Goal: Information Seeking & Learning: Find specific fact

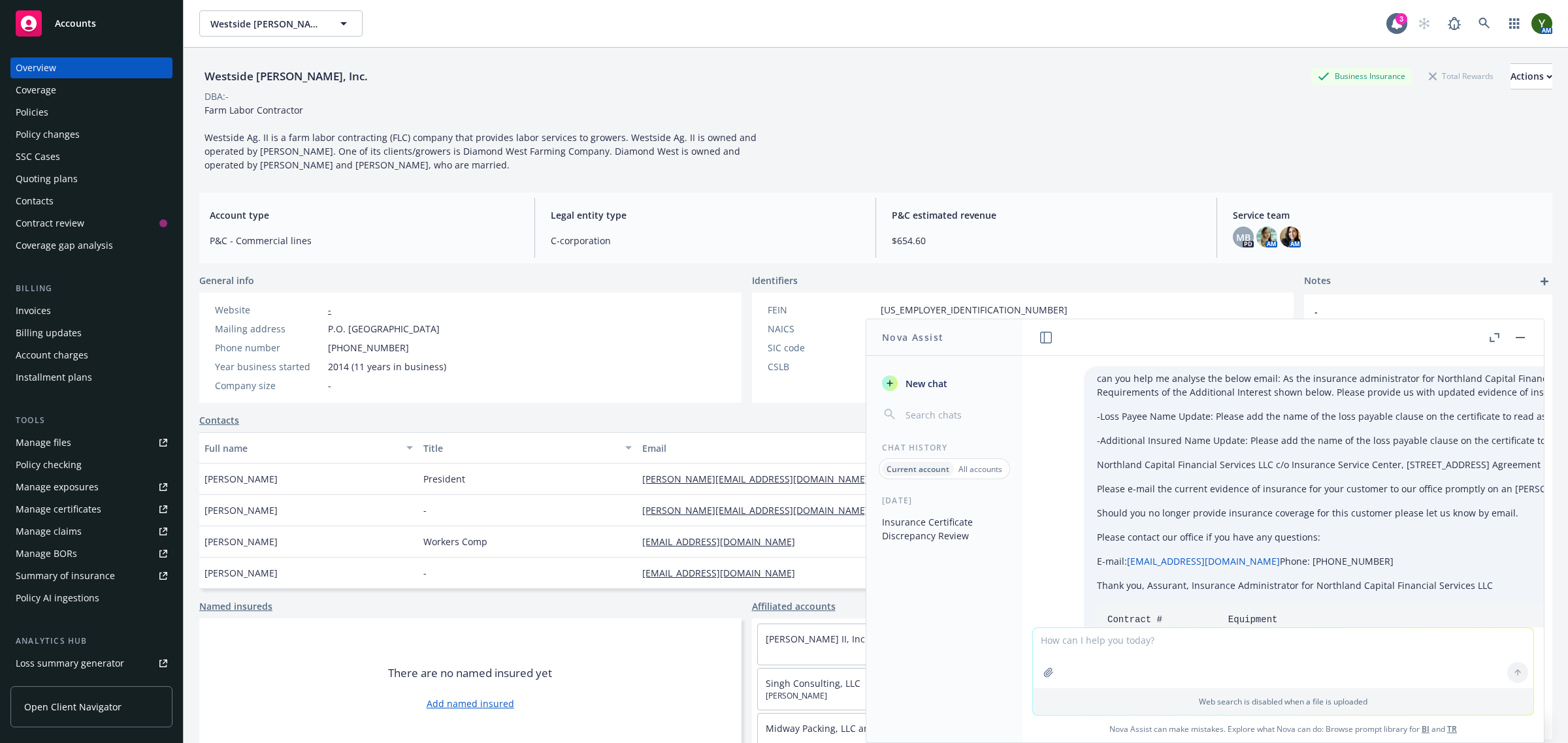
scroll to position [1900, 0]
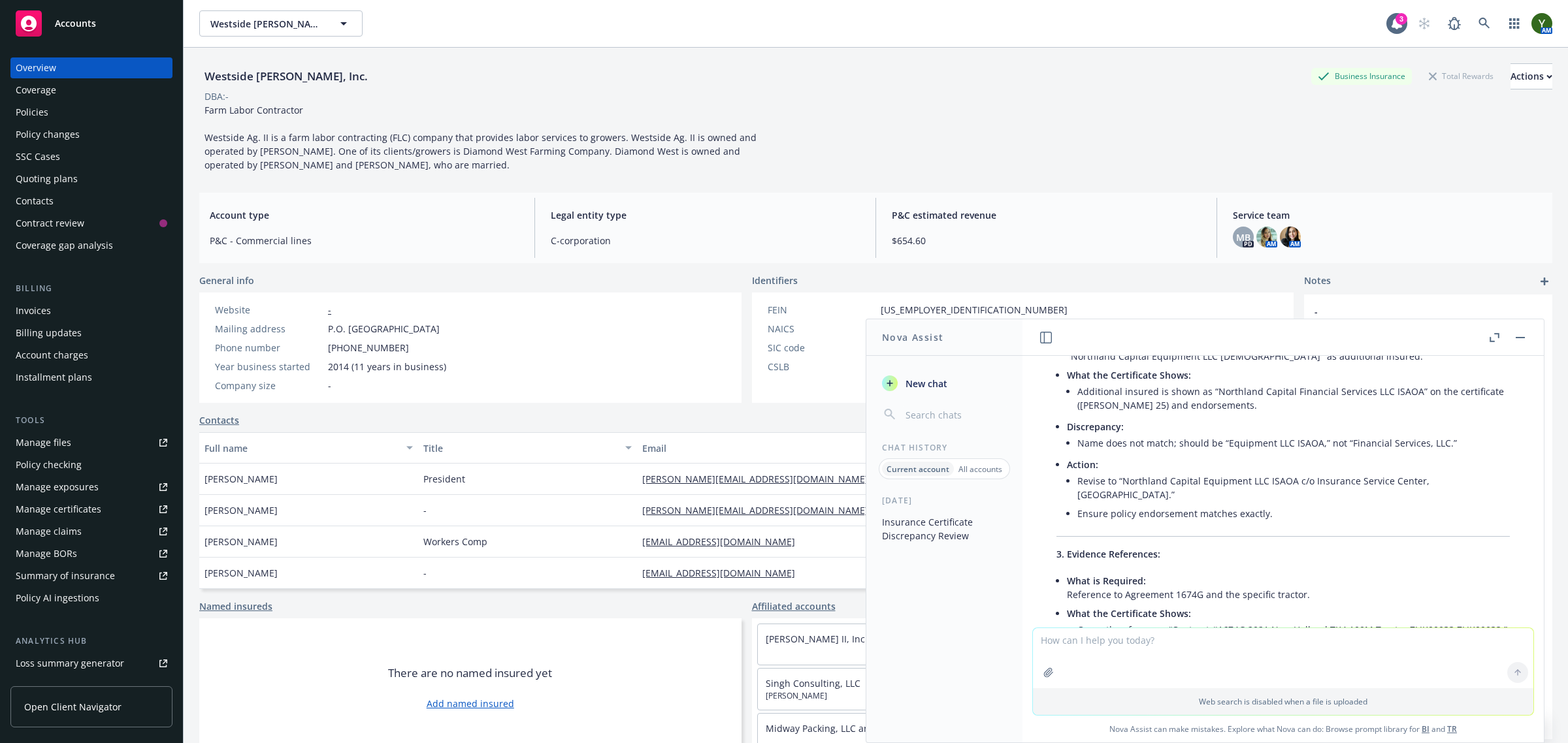
click at [1170, 650] on textarea at bounding box center [1283, 659] width 501 height 60
type textarea "disregard the last document i uploaded and compare to this attached certificate…"
click at [1046, 676] on icon "button" at bounding box center [1049, 672] width 11 height 11
click at [1514, 607] on icon at bounding box center [1518, 611] width 9 height 9
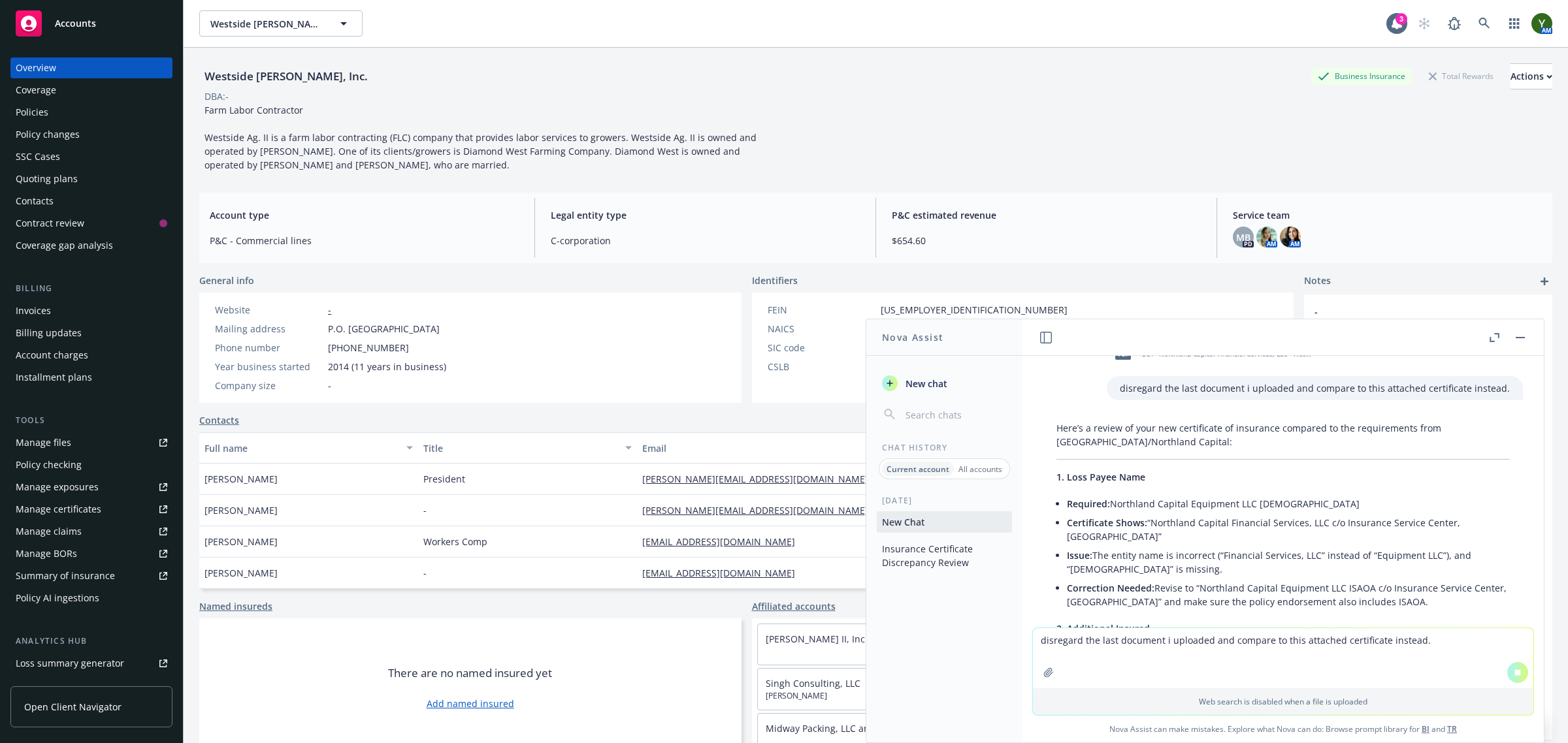
scroll to position [2960, 0]
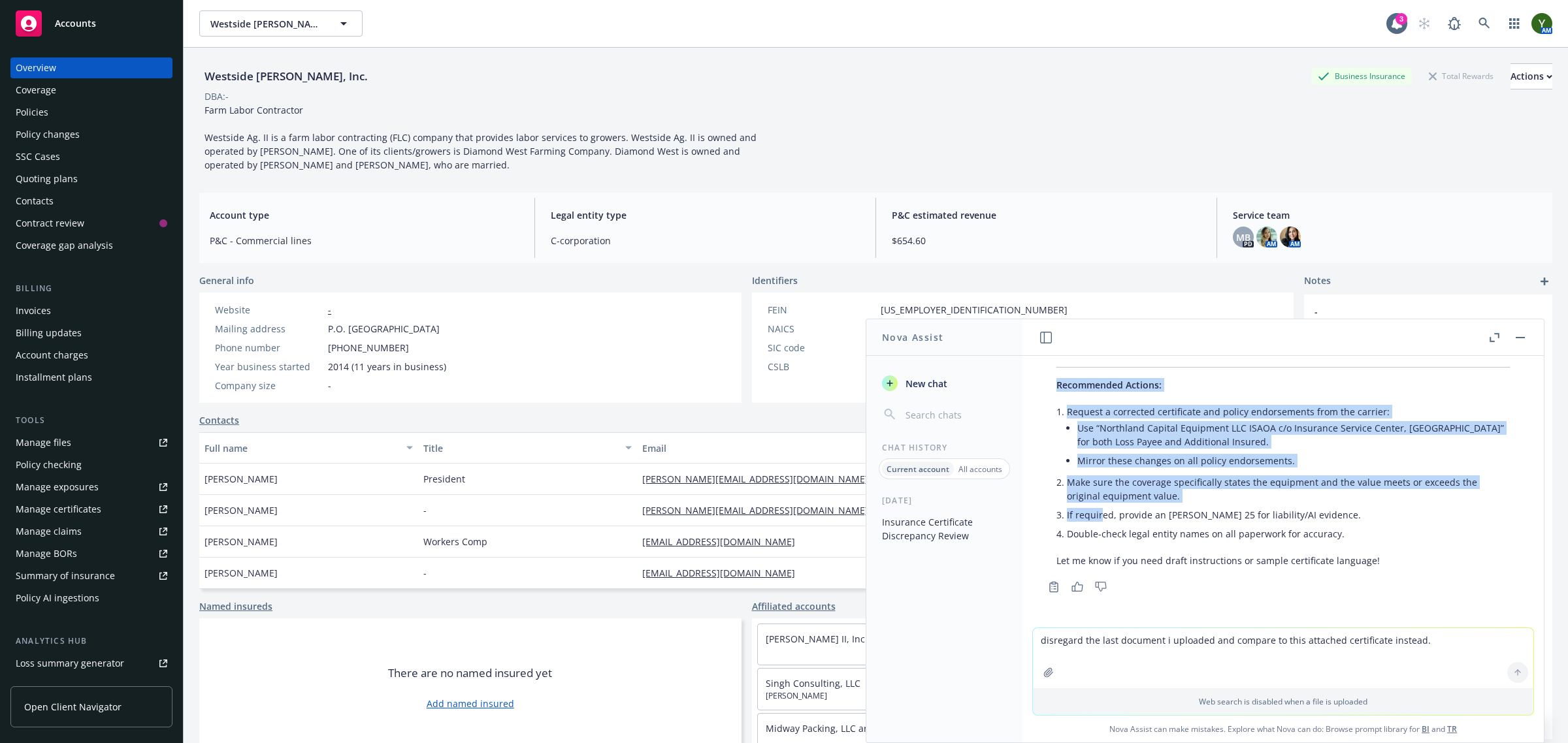
drag, startPoint x: 1151, startPoint y: 535, endPoint x: 1101, endPoint y: 524, distance: 51.2
click at [1101, 524] on div "Here’s a review of your new certificate of insurance compared to the requiremen…" at bounding box center [1283, 20] width 480 height 1105
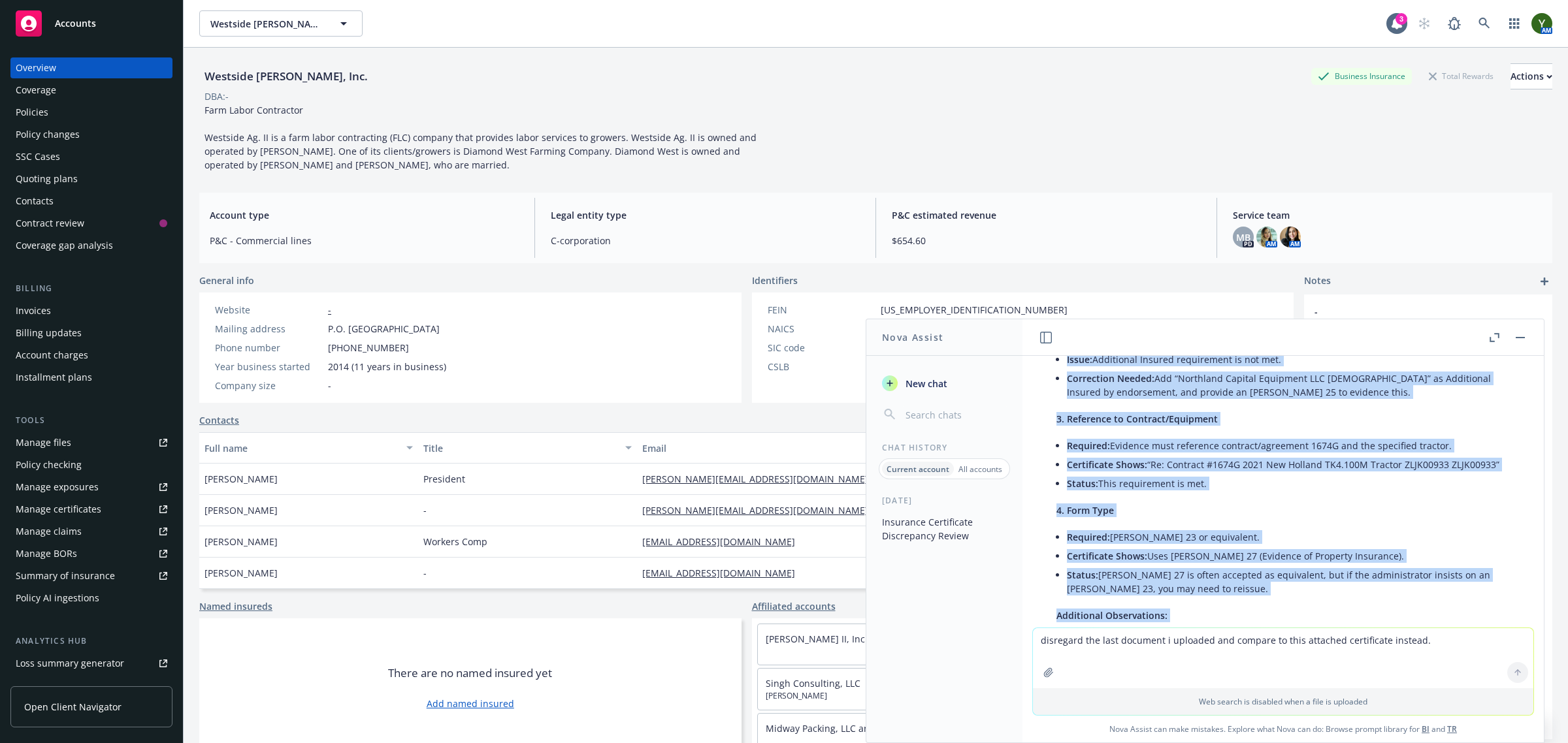
click at [1227, 475] on li "Certificate Shows: “Re: Contract #1674G 2021 New Holland TK4.100M Tractor ZLJK0…" at bounding box center [1289, 464] width 443 height 19
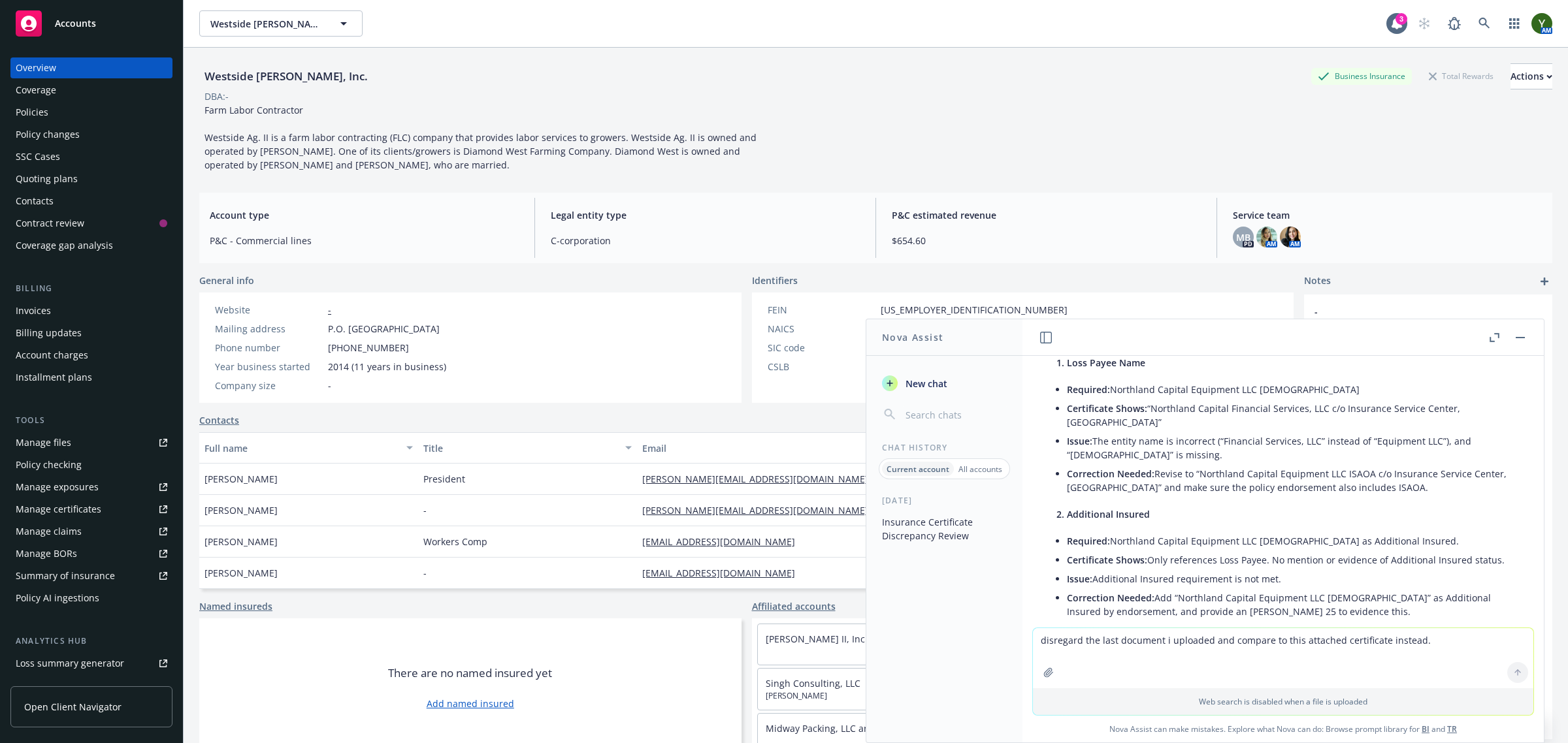
scroll to position [3067, 0]
drag, startPoint x: 1153, startPoint y: 531, endPoint x: 1155, endPoint y: 496, distance: 35.1
click at [1155, 495] on li "Correction Needed: Revise to “Northland Capital Equipment LLC ISAOA c/o Insuran…" at bounding box center [1289, 478] width 443 height 32
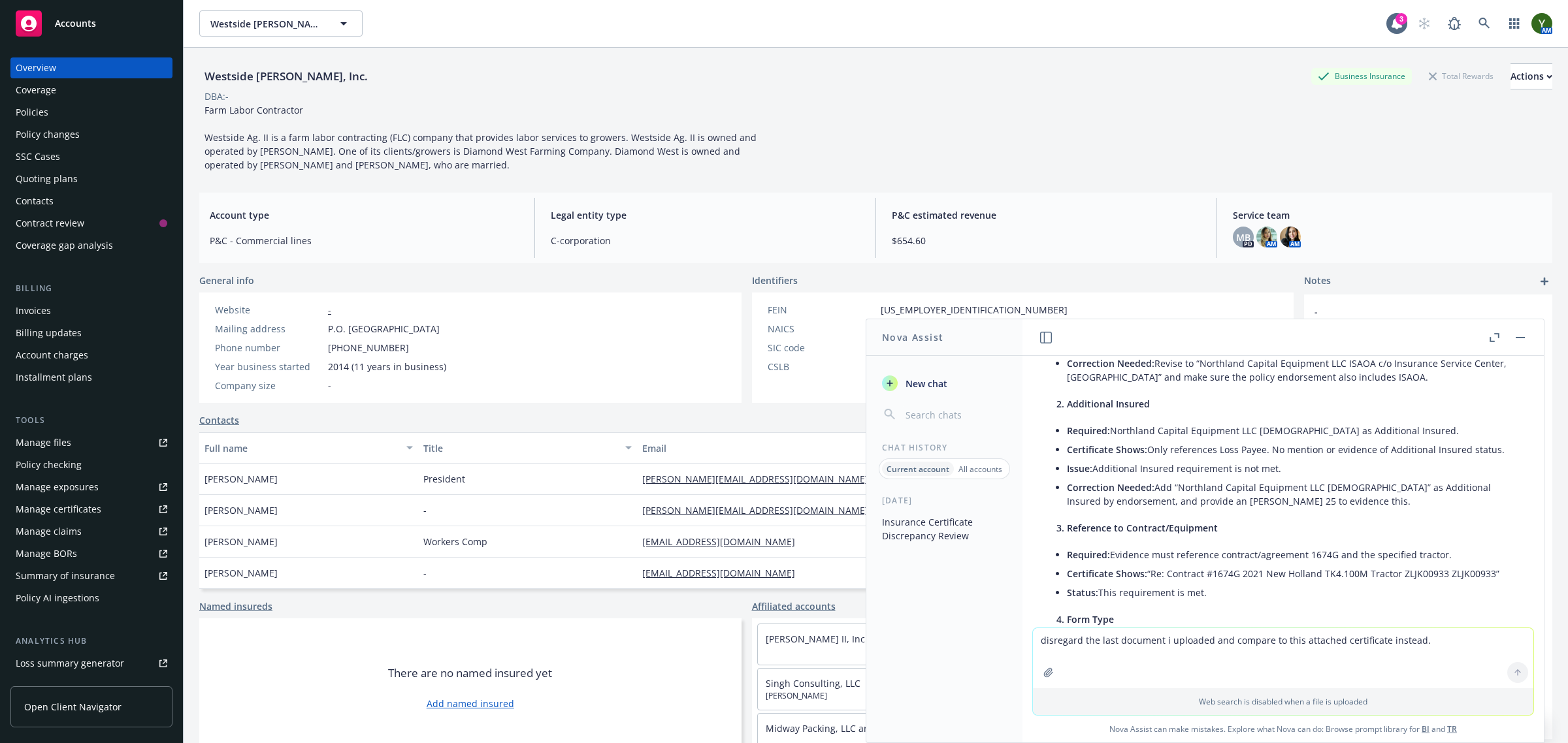
scroll to position [3176, 0]
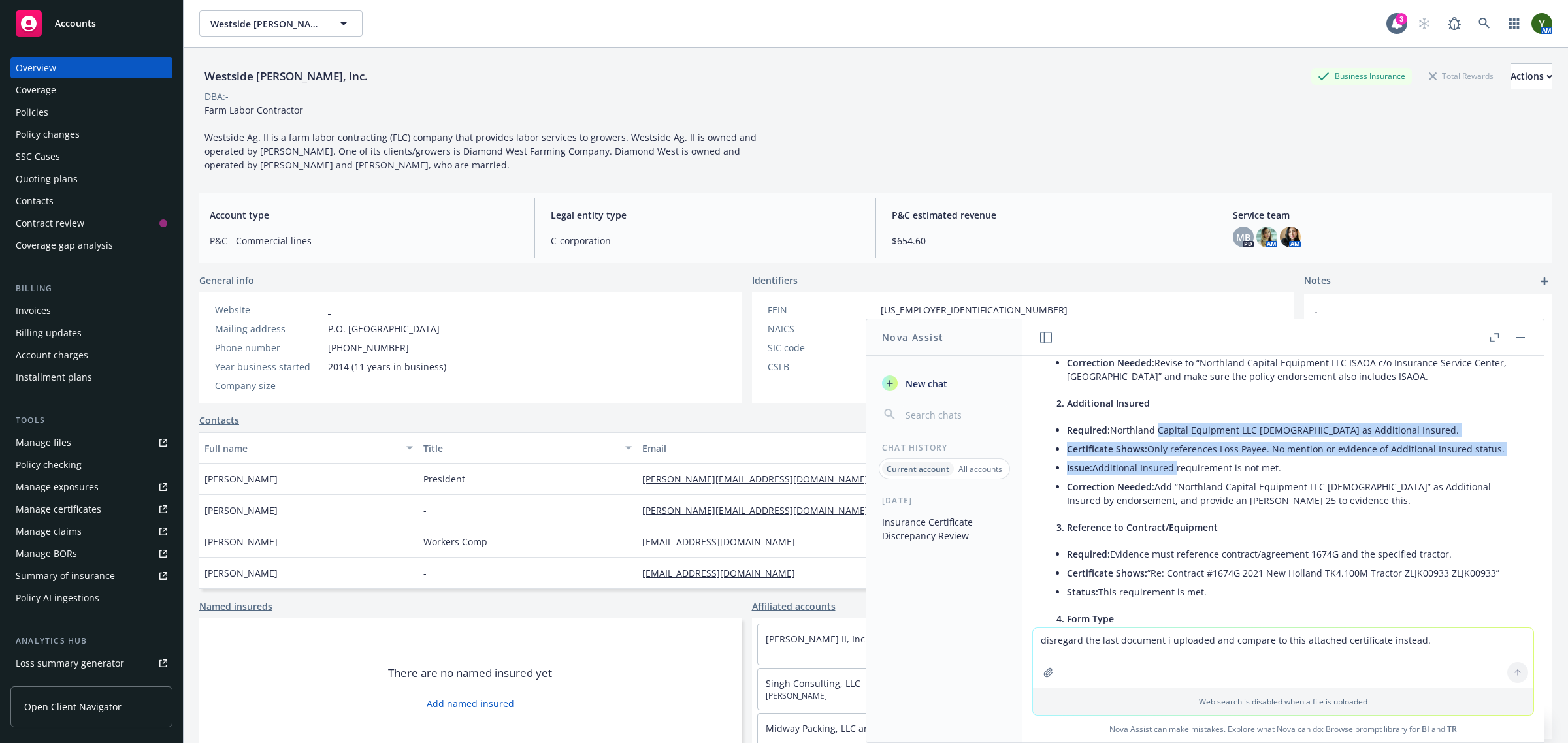
drag, startPoint x: 1156, startPoint y: 465, endPoint x: 1154, endPoint y: 495, distance: 30.1
click at [1171, 510] on ul "Required: Northland Capital Equipment LLC [DEMOGRAPHIC_DATA] as Additional Insu…" at bounding box center [1289, 466] width 443 height 89
click at [1150, 458] on li "Certificate Shows: Only references Loss Payee. No mention or evidence of Additi…" at bounding box center [1289, 449] width 443 height 19
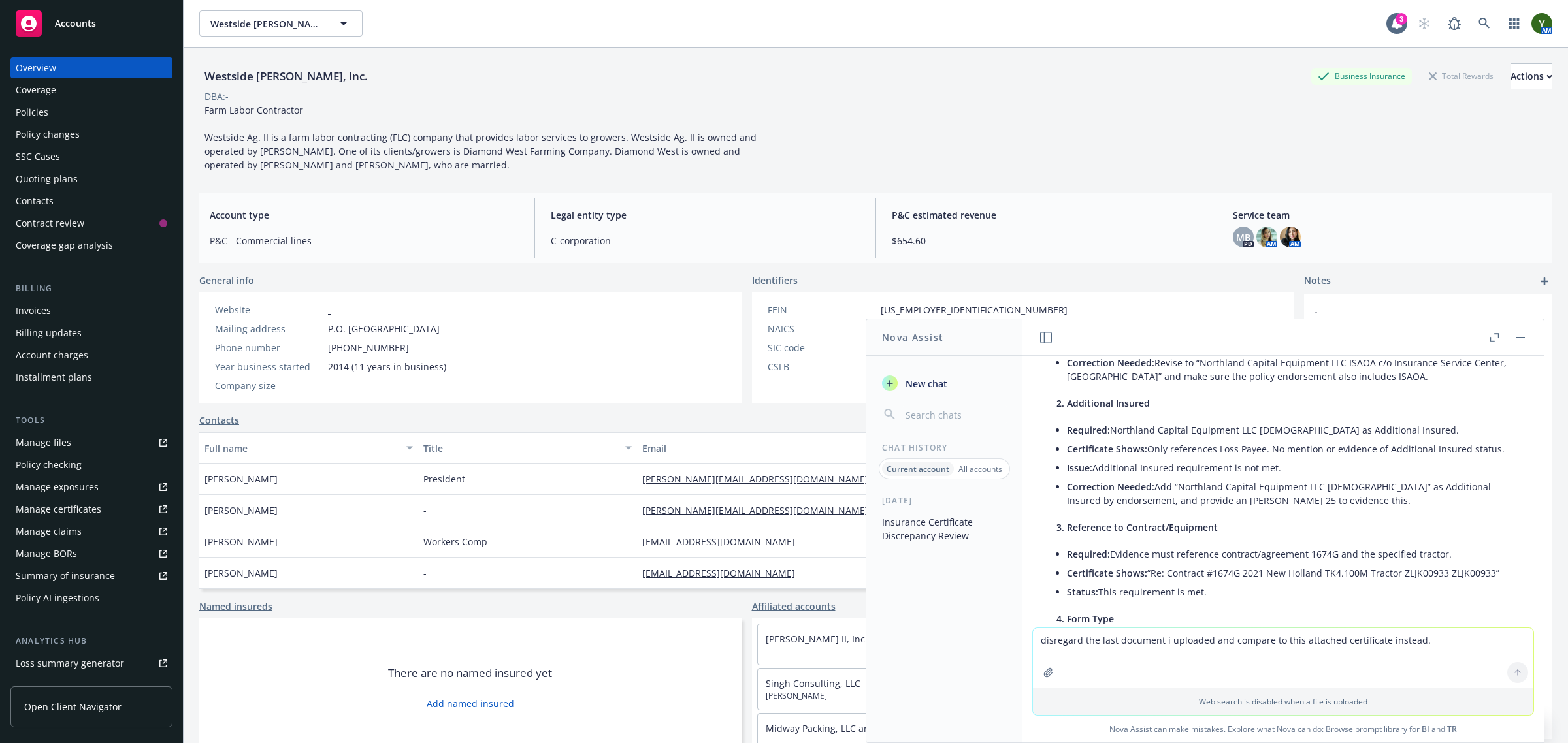
drag, startPoint x: 1170, startPoint y: 487, endPoint x: 1243, endPoint y: 497, distance: 73.7
click at [1243, 458] on li "Certificate Shows: Only references Loss Payee. No mention or evidence of Additi…" at bounding box center [1289, 449] width 443 height 19
click at [1245, 478] on li "Issue: Additional Insured requirement is not met." at bounding box center [1289, 467] width 443 height 19
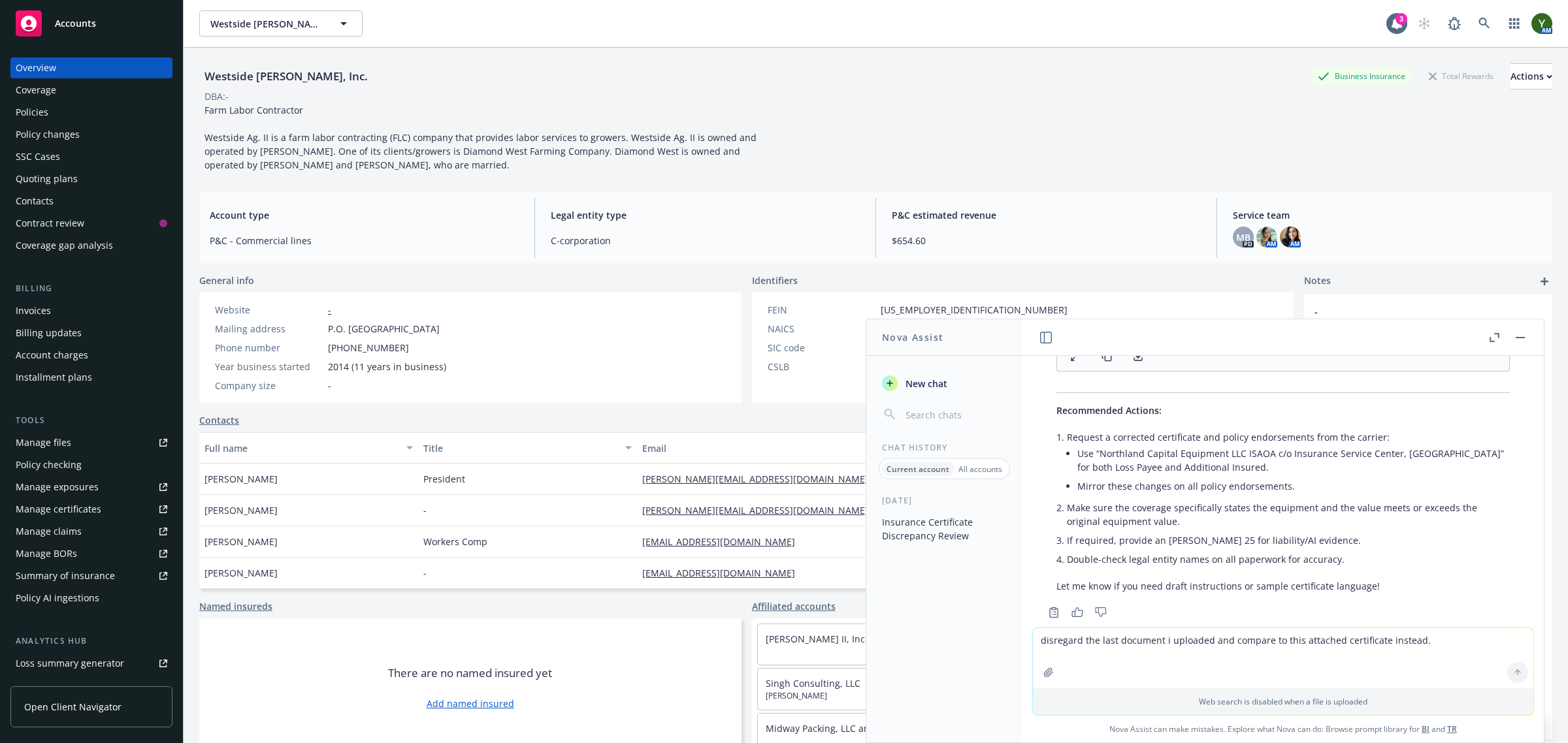
scroll to position [3992, 0]
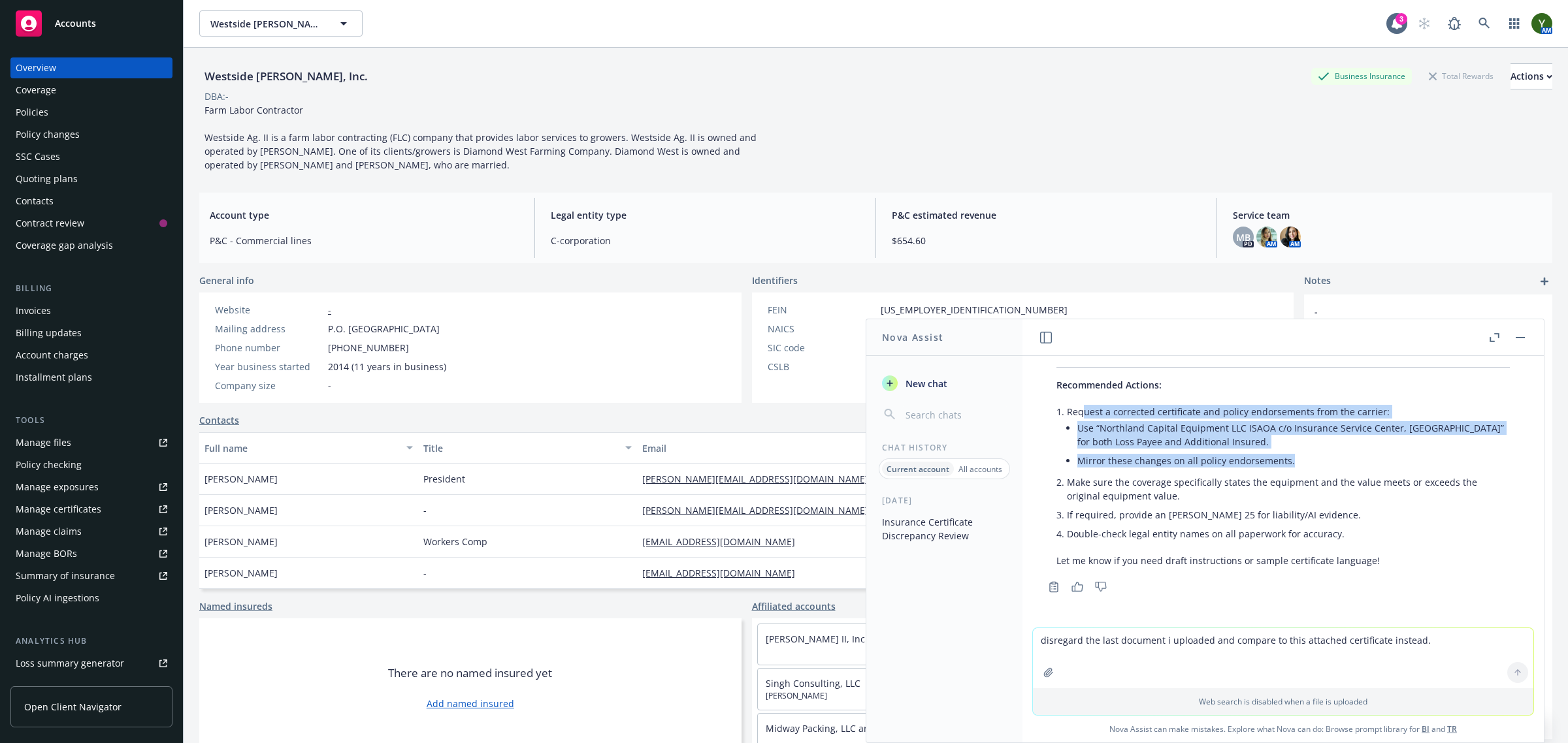
drag, startPoint x: 1082, startPoint y: 403, endPoint x: 1310, endPoint y: 455, distance: 233.9
click at [1310, 455] on li "Request a corrected certificate and policy endorsements from the carrier: Use “…" at bounding box center [1289, 437] width 443 height 71
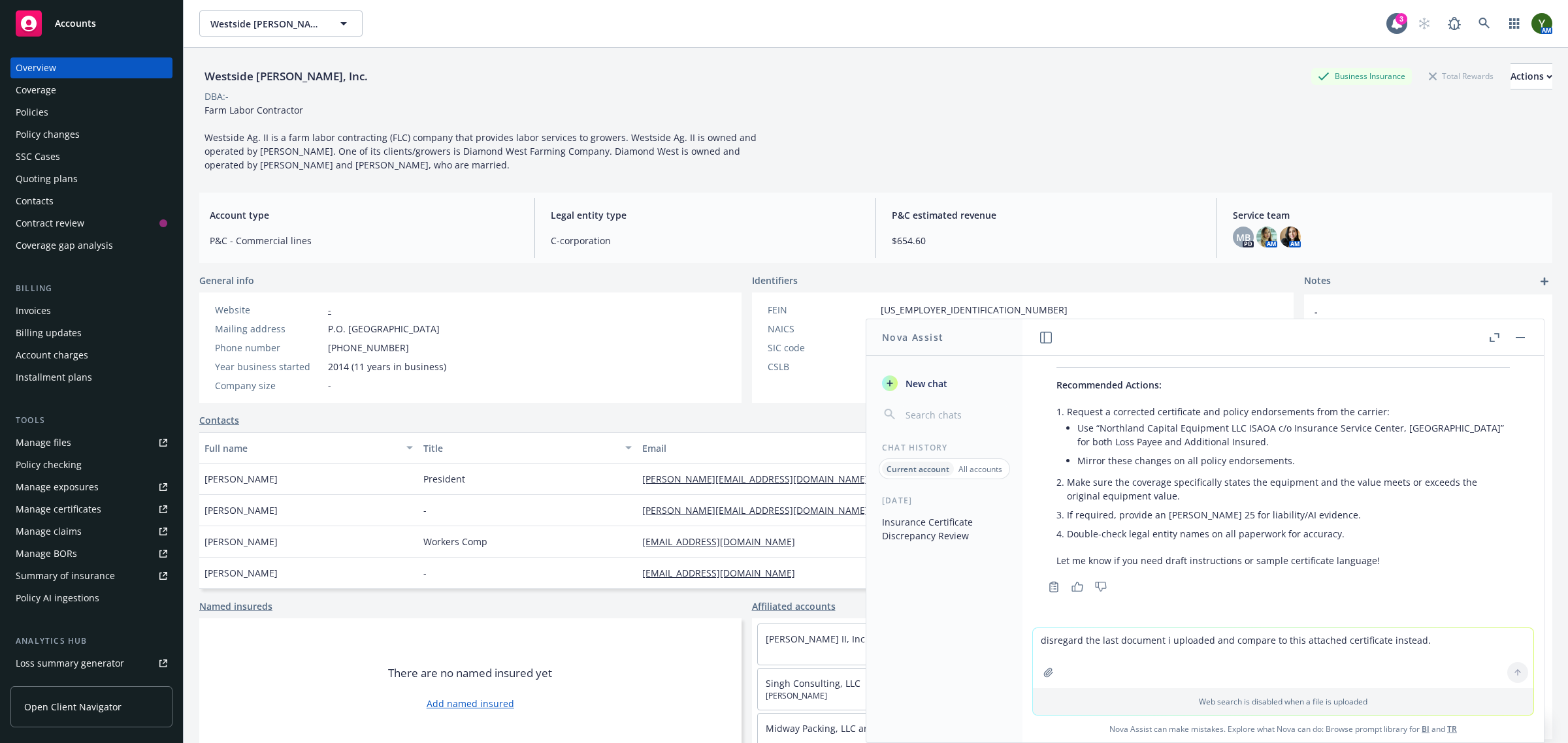
click at [1303, 526] on li "Double-check legal entity names on all paperwork for accuracy." at bounding box center [1289, 534] width 443 height 19
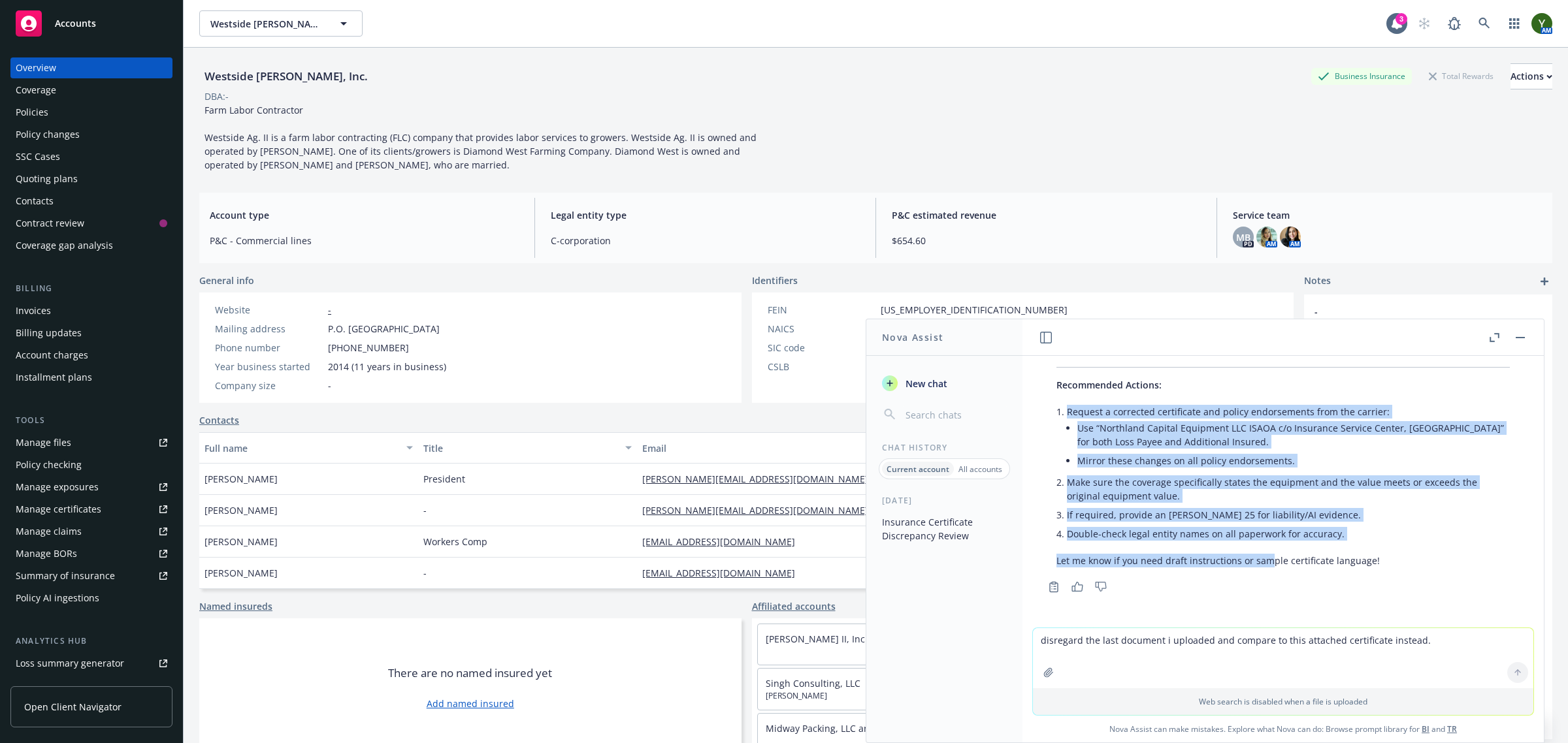
drag, startPoint x: 1269, startPoint y: 556, endPoint x: 1064, endPoint y: 393, distance: 261.9
click at [1064, 393] on div "Here’s a review of your new certificate of insurance compared to the requiremen…" at bounding box center [1283, 20] width 480 height 1105
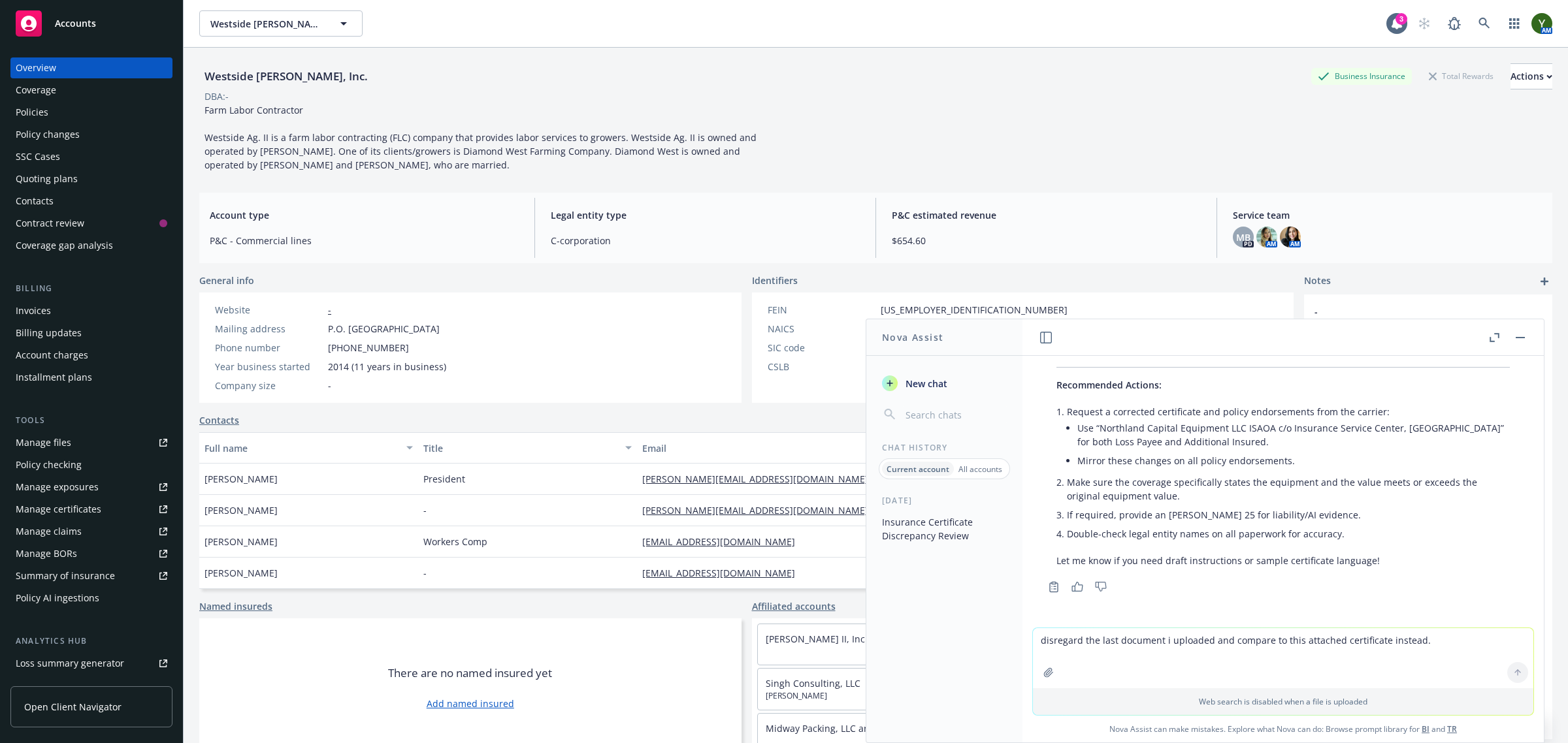
click at [1351, 563] on div "Here’s a review of your new certificate of insurance compared to the requiremen…" at bounding box center [1283, 32] width 480 height 1128
click at [924, 622] on div "[DATE] Insurance Certificate Discrepancy Review" at bounding box center [945, 618] width 156 height 247
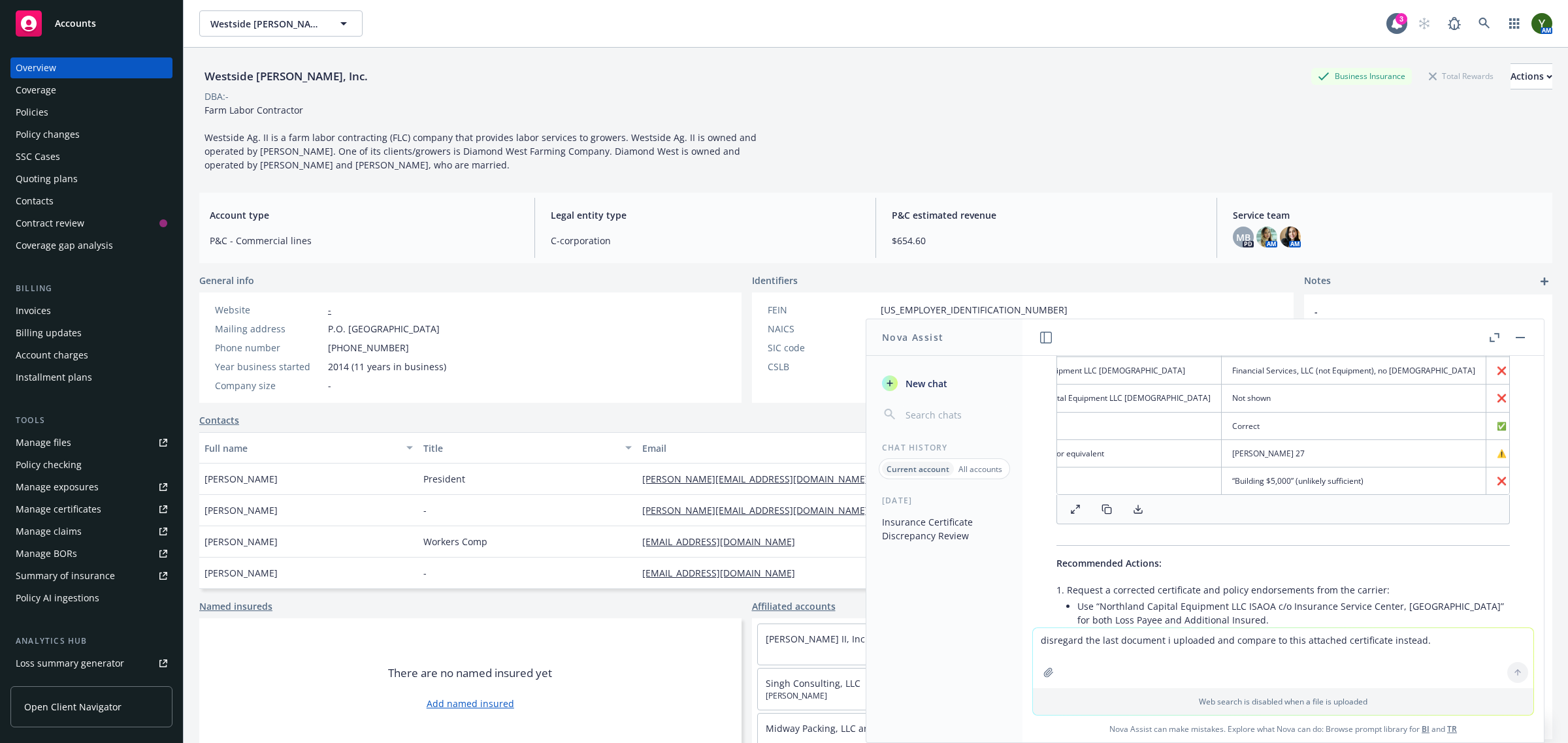
scroll to position [0, 0]
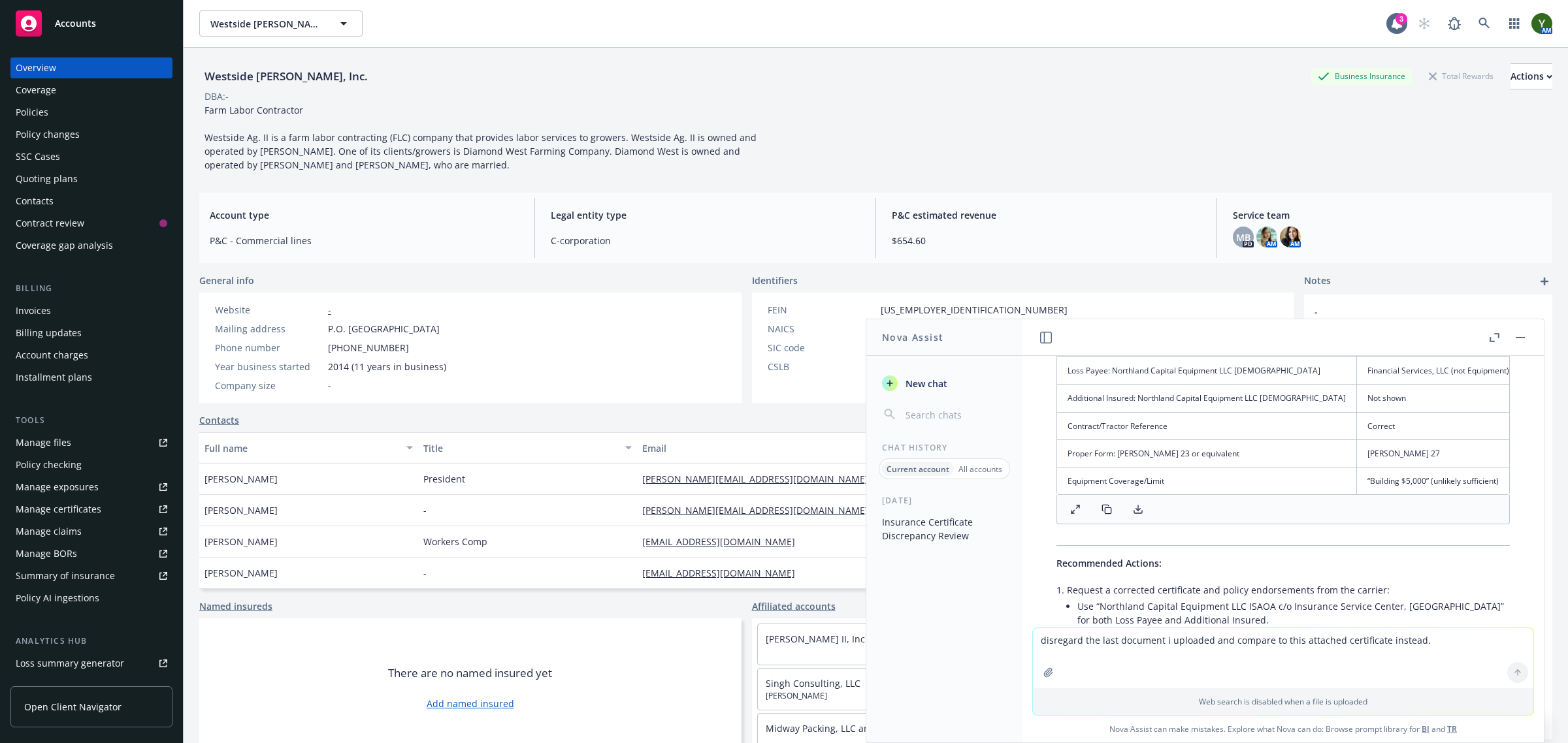
click at [1112, 638] on textarea "disregard the last document i uploaded and compare to this attached certificate…" at bounding box center [1283, 659] width 501 height 60
type textarea "I need to write an email to the producer/broker on this account ([PERSON_NAME])…"
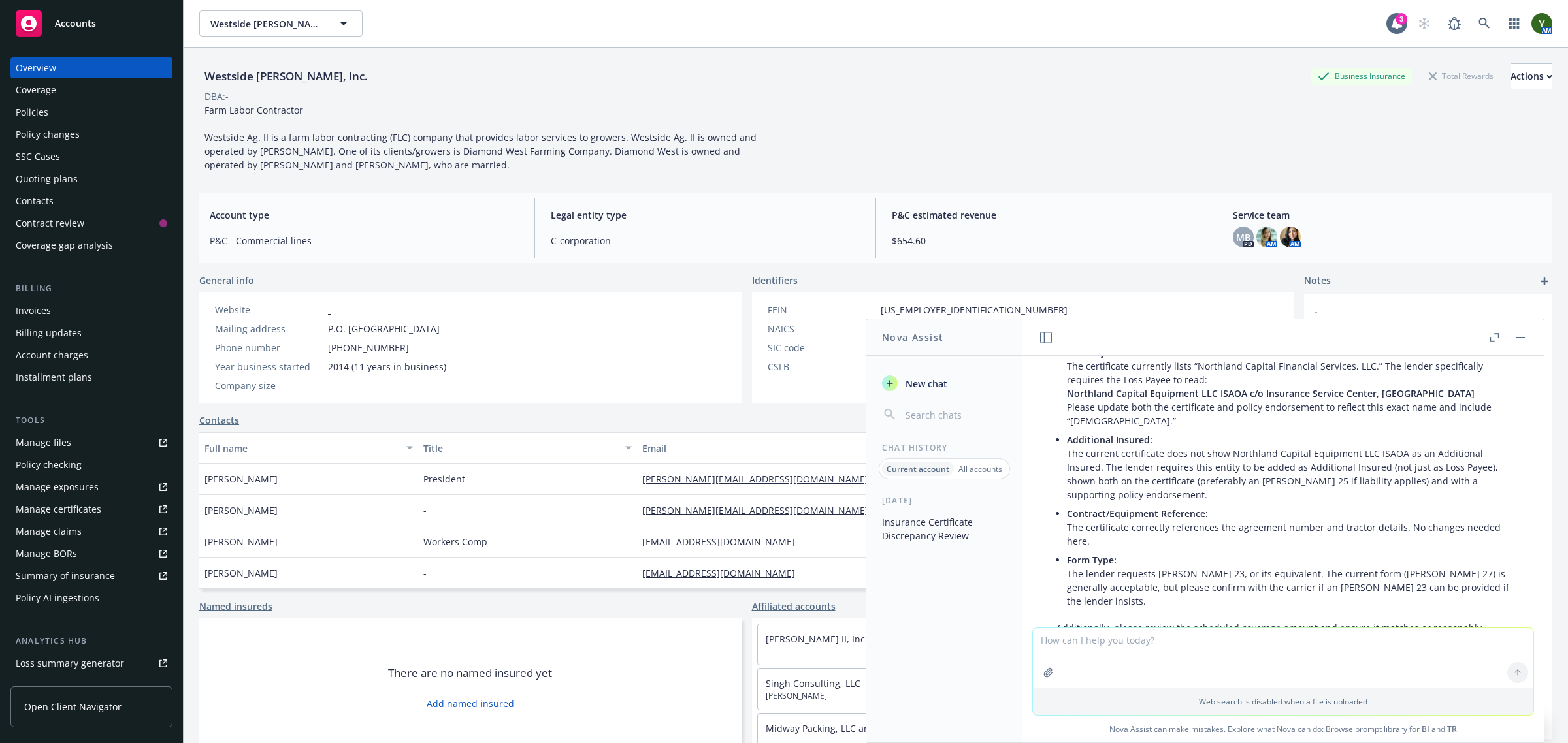
scroll to position [4308, 0]
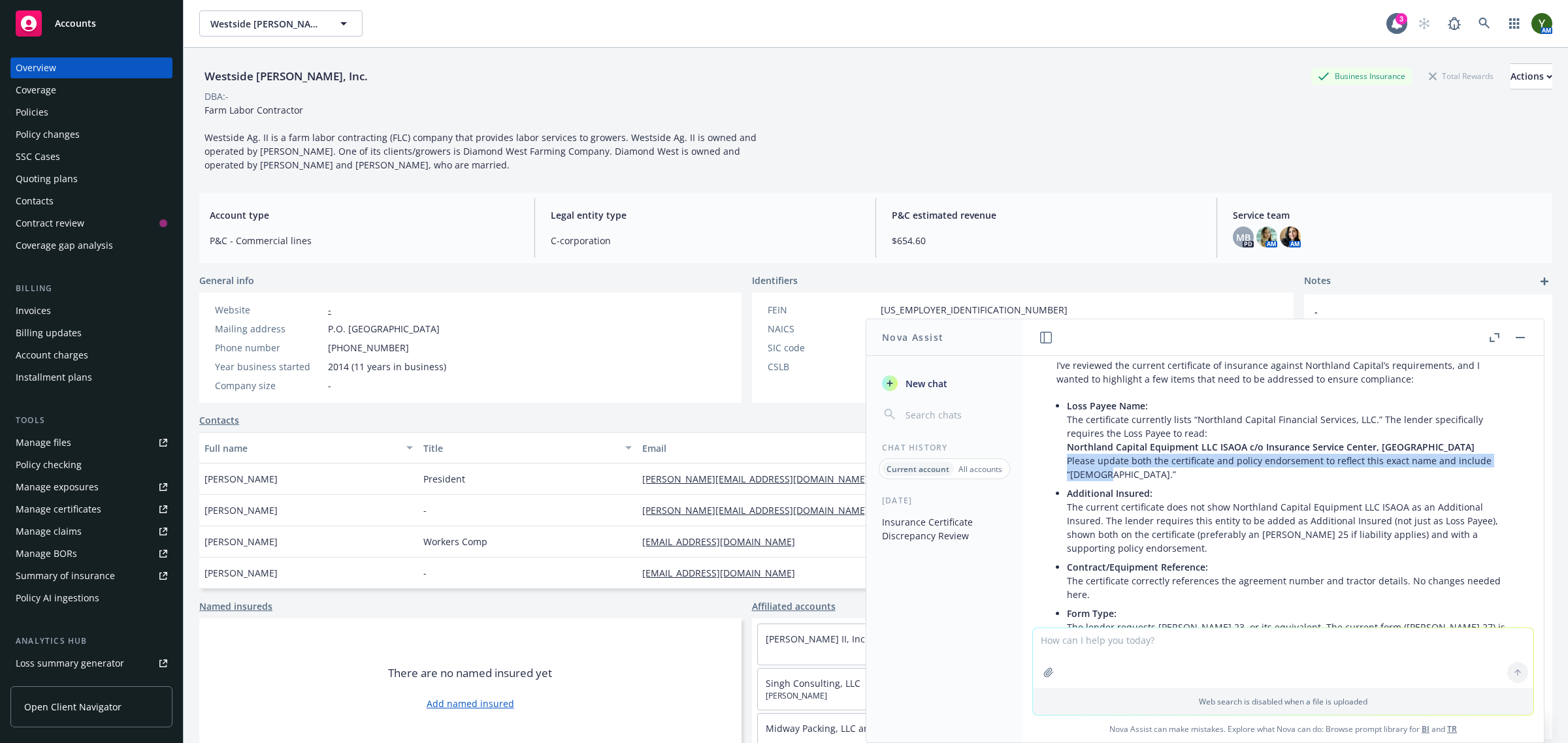
drag, startPoint x: 1146, startPoint y: 564, endPoint x: 1065, endPoint y: 561, distance: 81.1
click at [1065, 561] on div "Certainly! Here is a concise, professional draft email you can use to communica…" at bounding box center [1283, 551] width 480 height 590
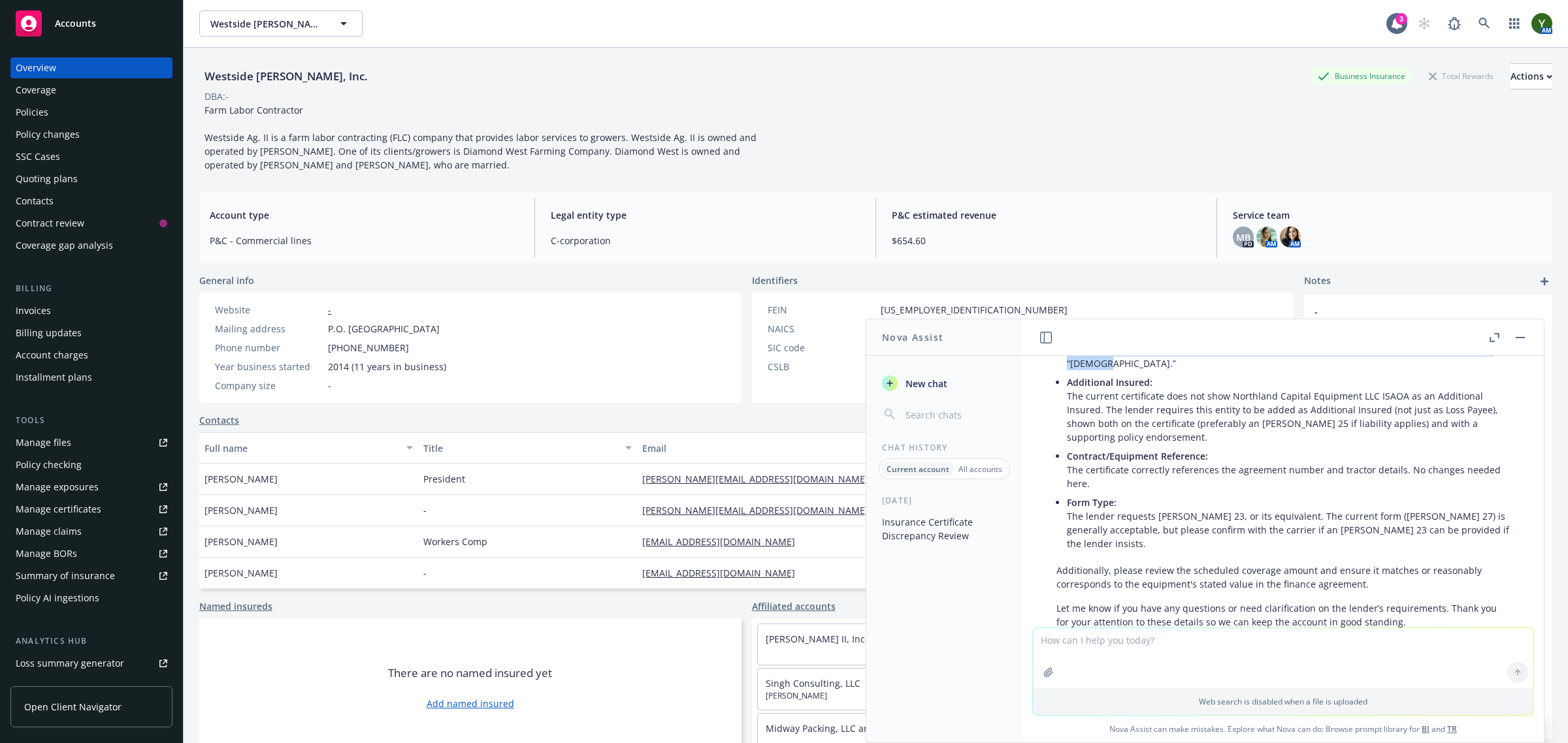
scroll to position [4417, 0]
copy p "Please update both the certificate and policy endorsement to reflect this exact…"
drag, startPoint x: 1085, startPoint y: 650, endPoint x: 1090, endPoint y: 646, distance: 6.4
click at [1086, 651] on textarea at bounding box center [1283, 659] width 501 height 60
paste textarea "Please update both the certificate and policy endorsement to reflect this exact…"
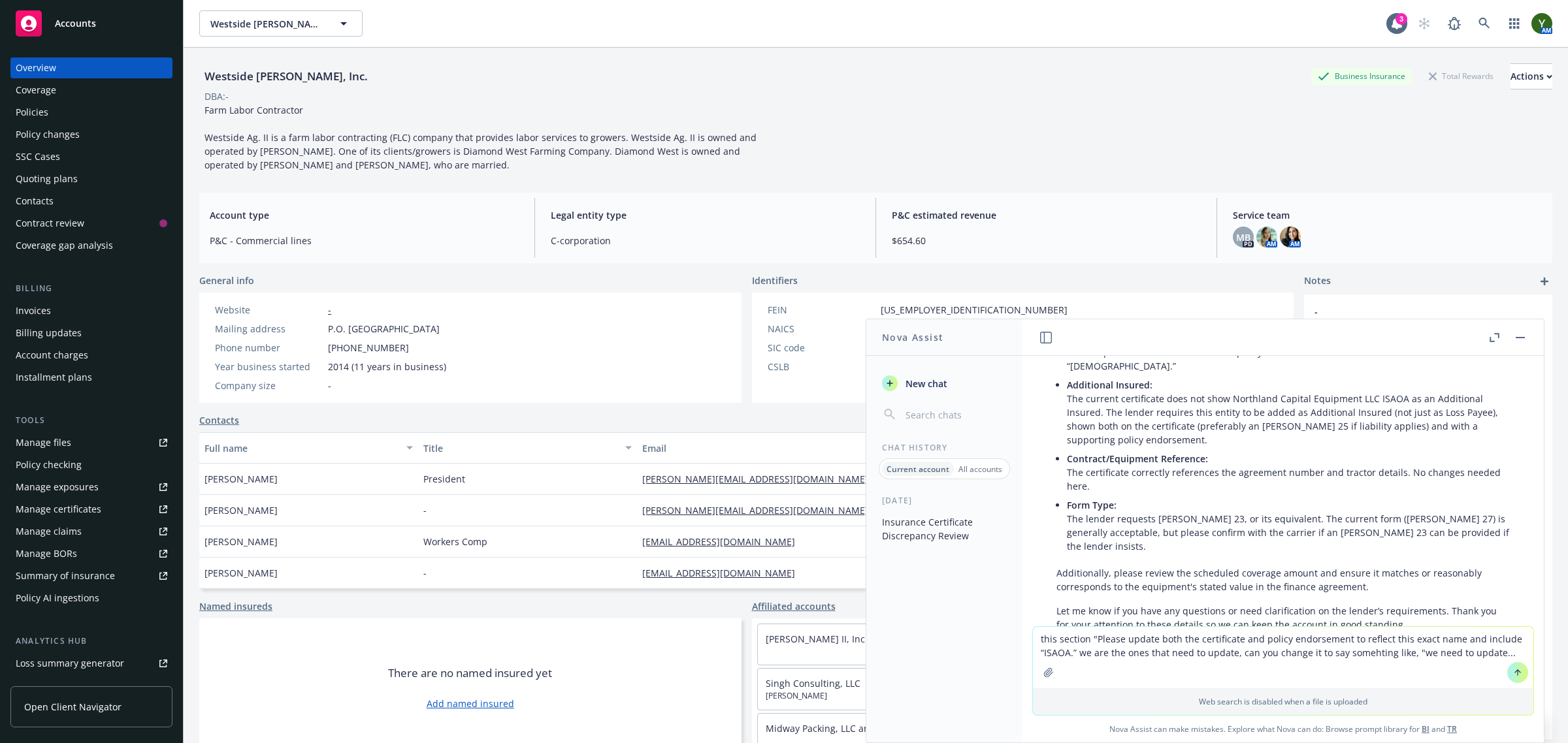
type textarea "this section "Please update both the certificate and policy endorsement to refl…"
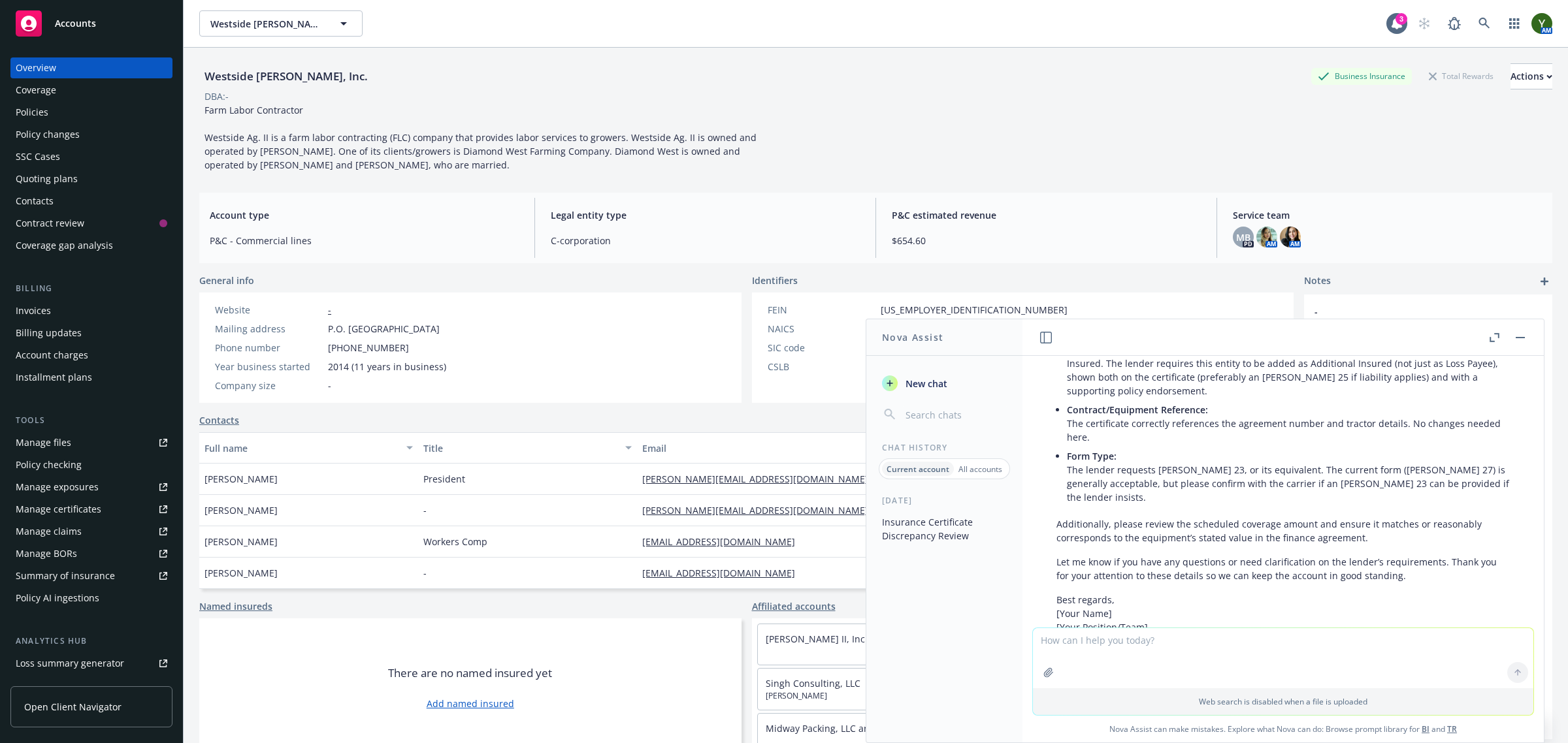
scroll to position [5168, 0]
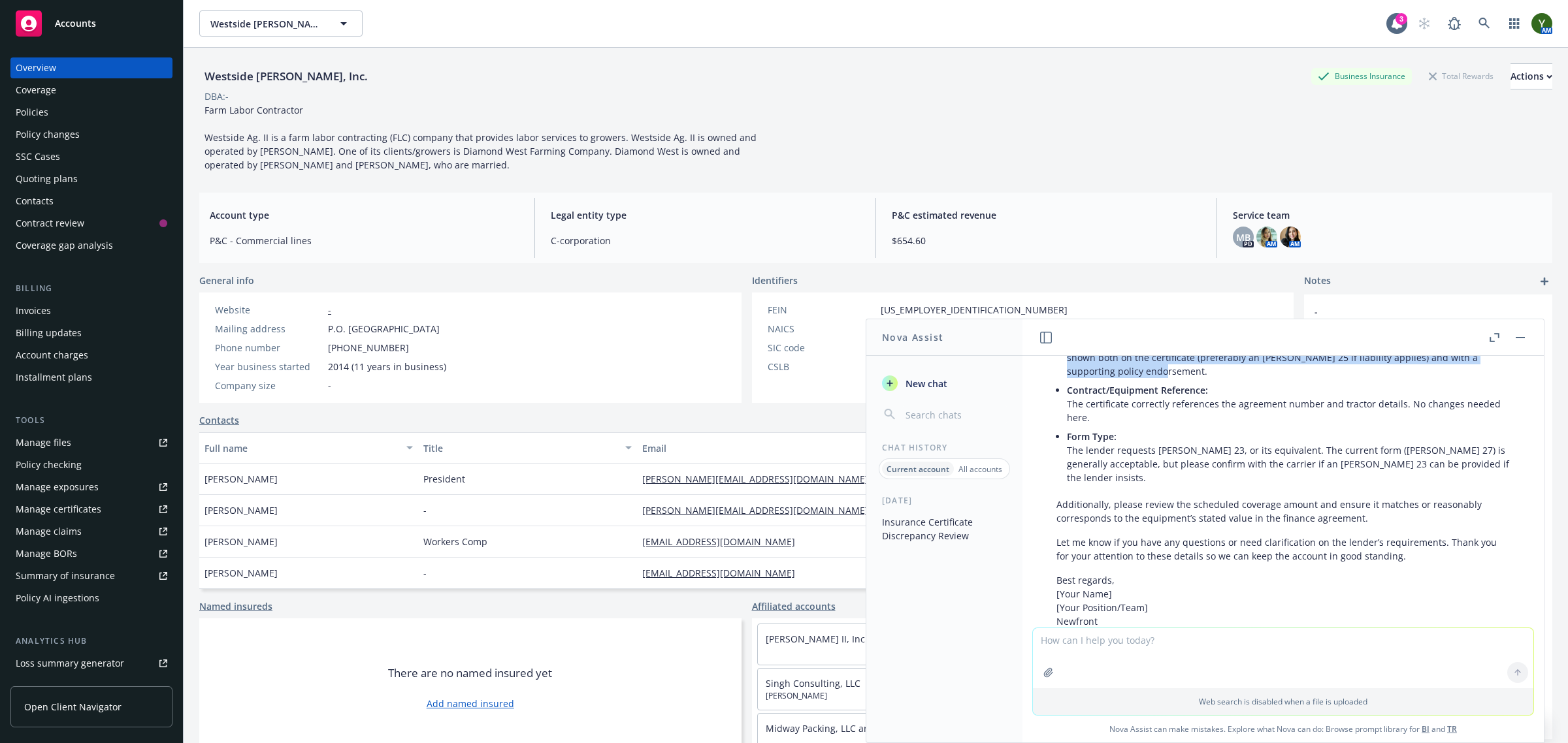
drag, startPoint x: 1195, startPoint y: 479, endPoint x: 1195, endPoint y: 448, distance: 31.0
click at [1195, 378] on p "Additional Insured: The current certificate does not show Northland Capital Equ…" at bounding box center [1289, 344] width 443 height 69
click at [1161, 484] on p "Form Type: The lender requests [PERSON_NAME] 23, or its equivalent. The current…" at bounding box center [1289, 457] width 443 height 55
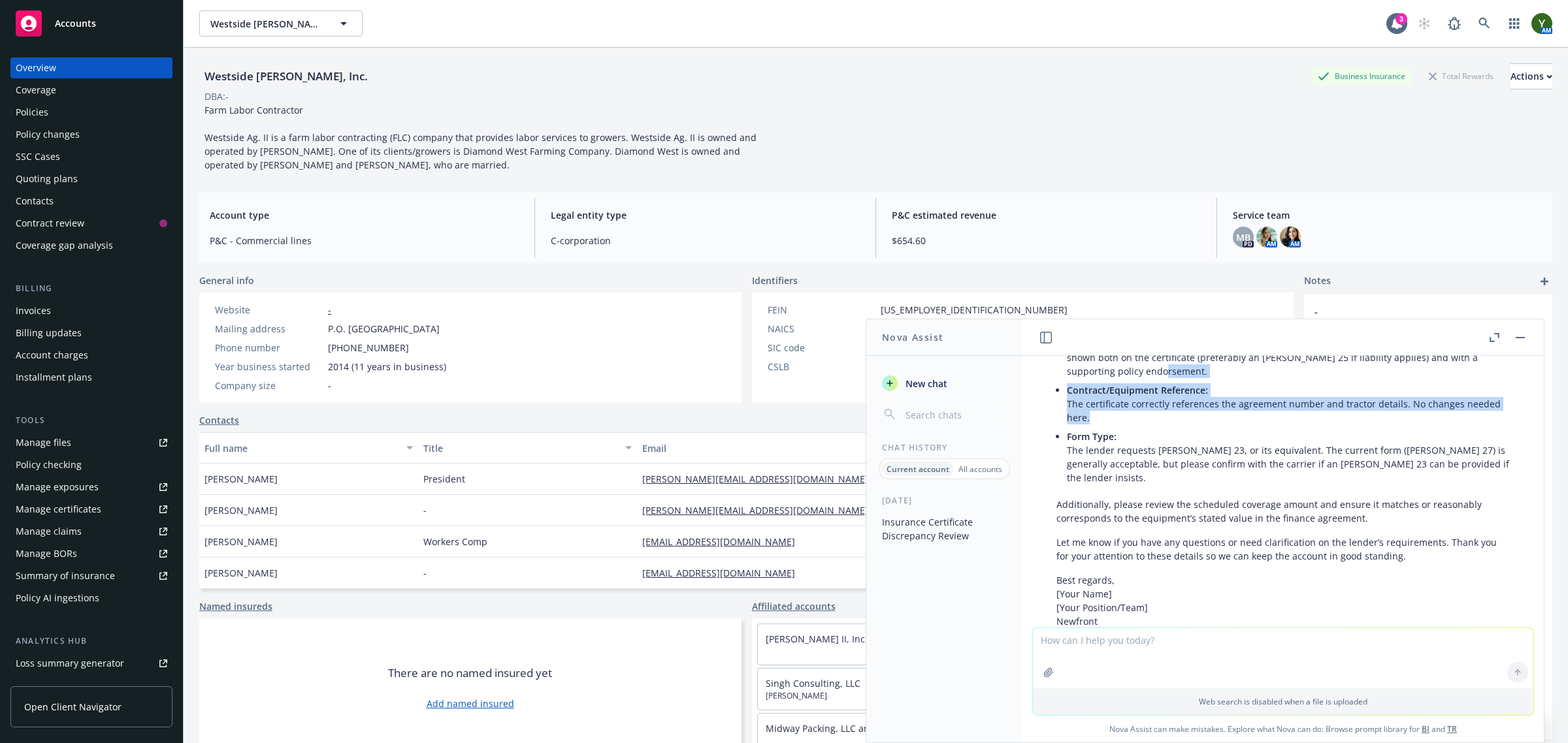
drag, startPoint x: 1217, startPoint y: 477, endPoint x: 1188, endPoint y: 530, distance: 60.4
click at [1188, 487] on ul "Loss Payee Name: The certificate currently lists “Northland Capital Financial S…" at bounding box center [1289, 354] width 443 height 268
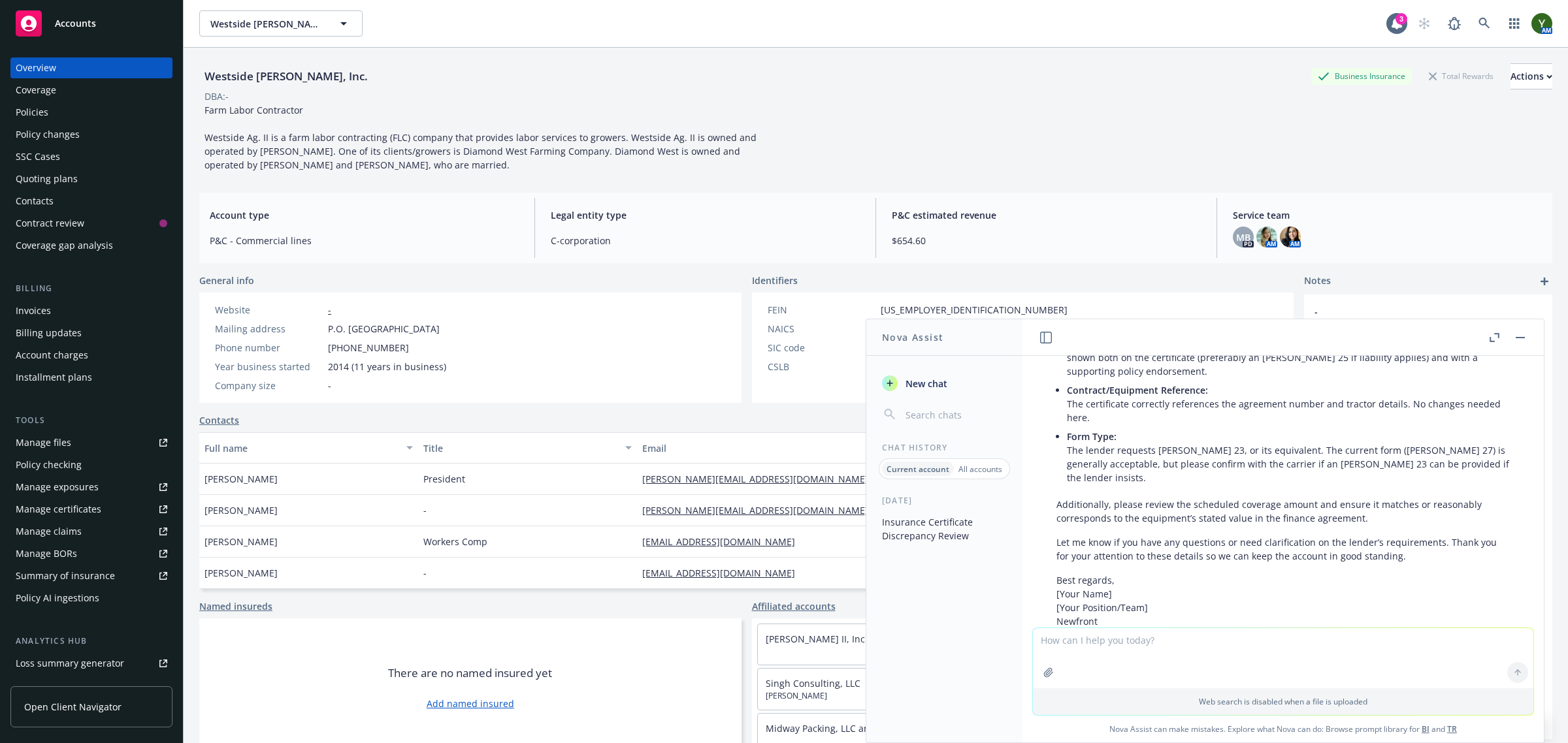
click at [1050, 646] on textarea at bounding box center [1283, 659] width 501 height 60
drag, startPoint x: 1259, startPoint y: 653, endPoint x: 1259, endPoint y: 640, distance: 13.0
click at [1258, 647] on textarea at bounding box center [1283, 659] width 501 height 60
type textarea "now review the coi and eoi and tell me the discrepancies with the requirements"
click at [1041, 666] on button "button" at bounding box center [1049, 672] width 21 height 21
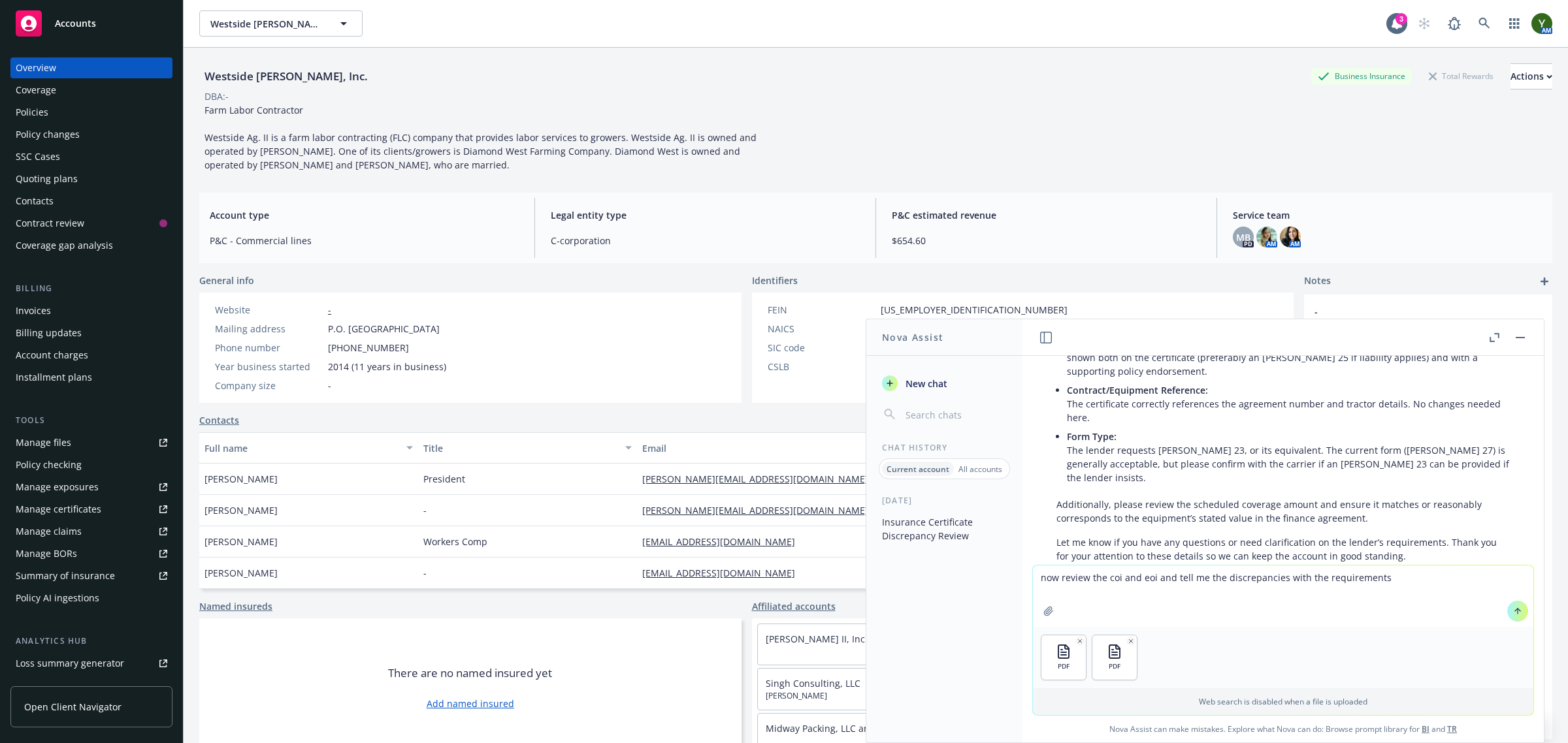
click at [1038, 601] on button "button" at bounding box center [1049, 612] width 21 height 21
click at [1514, 612] on icon at bounding box center [1518, 611] width 9 height 9
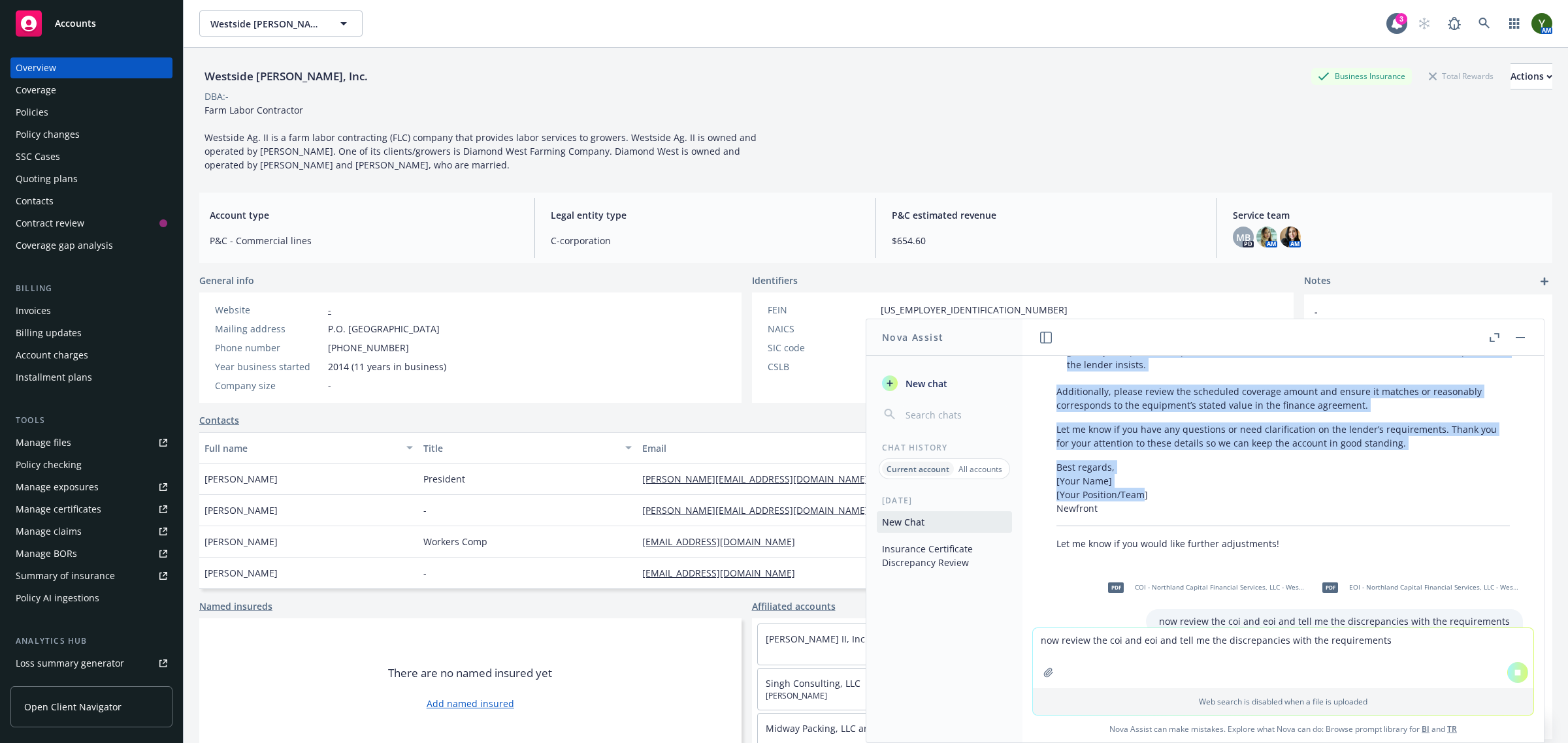
scroll to position [5192, 0]
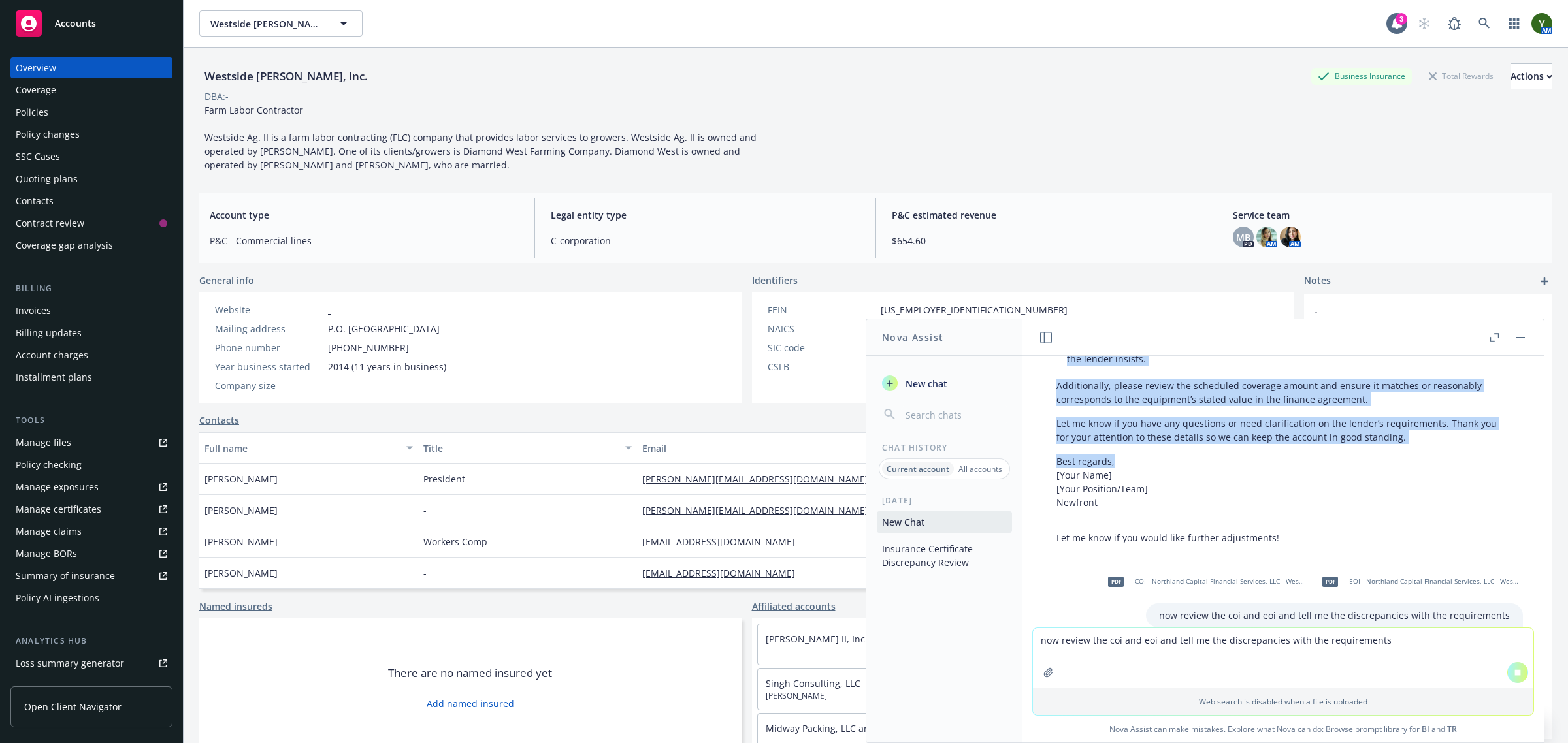
drag, startPoint x: 1053, startPoint y: 382, endPoint x: 1166, endPoint y: 570, distance: 219.3
click at [1166, 550] on div "Absolutely! Here’s the revised draft: Subject: Certificate of Insurance – Requi…" at bounding box center [1283, 262] width 480 height 576
copy div "Lo Ipsu, D’si ametcons adi elitsed doeiusmodte in utlaboree dolorem Aliquaeni A…"
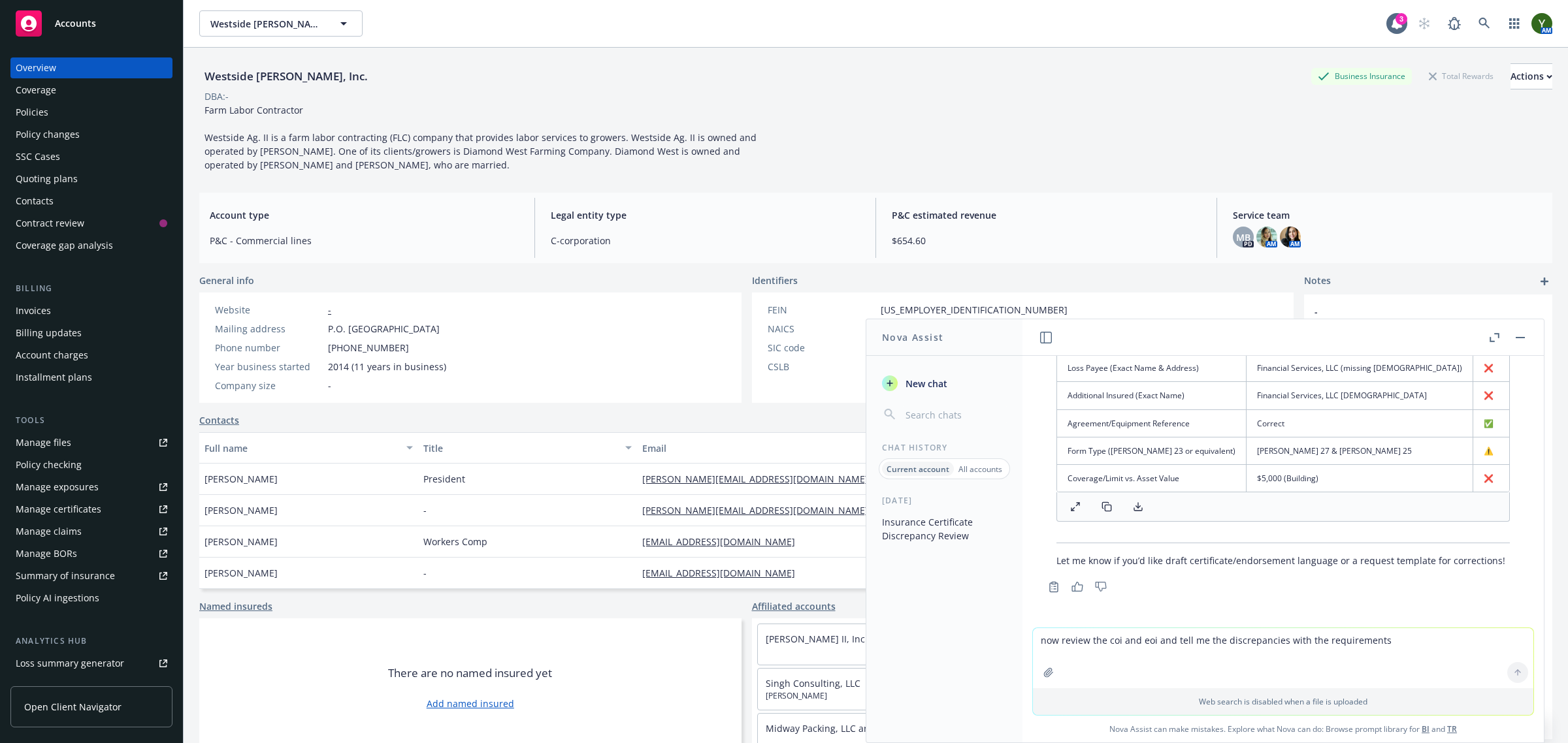
scroll to position [6799, 0]
click at [84, 102] on div "Policies" at bounding box center [91, 113] width 152 height 21
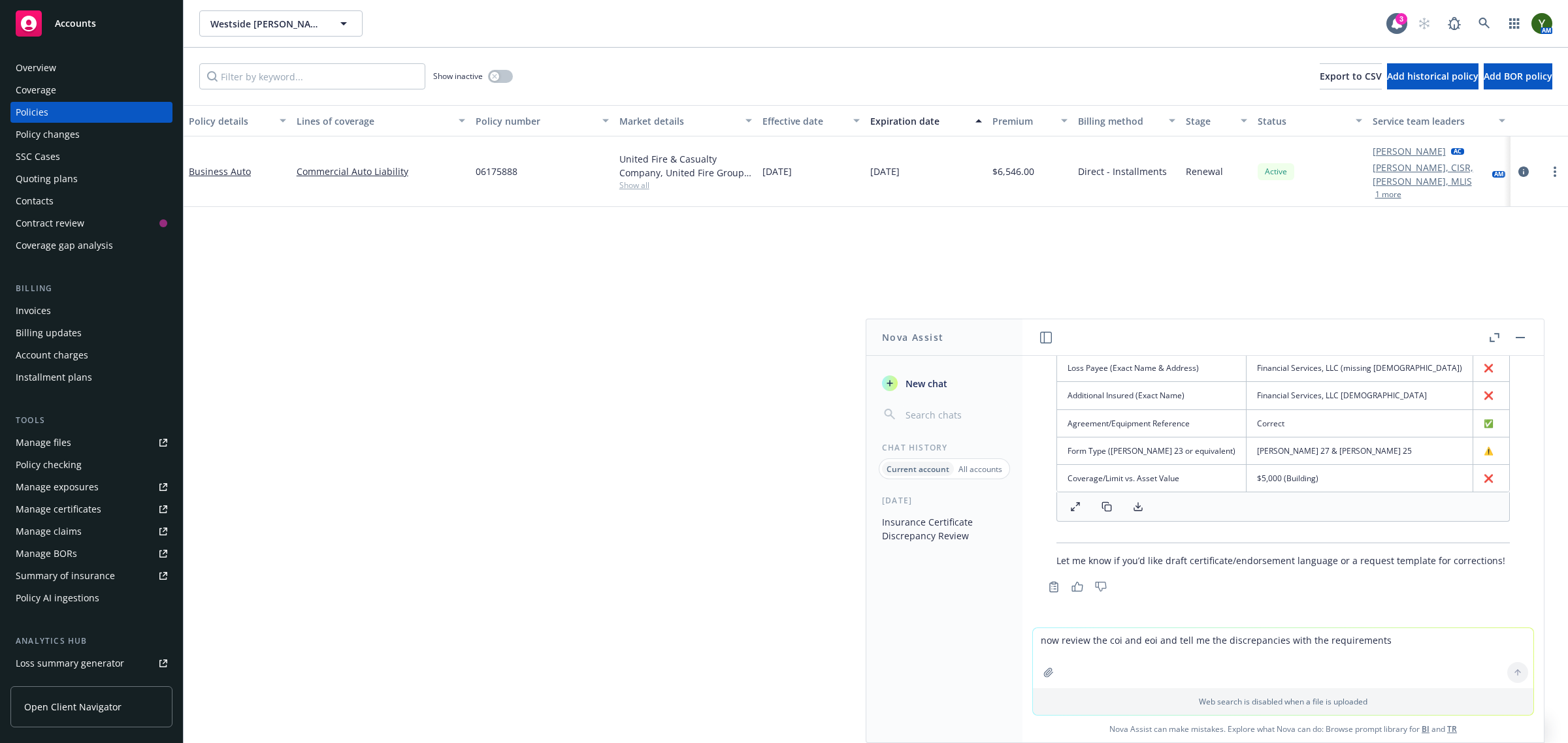
click at [30, 67] on div "Overview" at bounding box center [36, 68] width 41 height 21
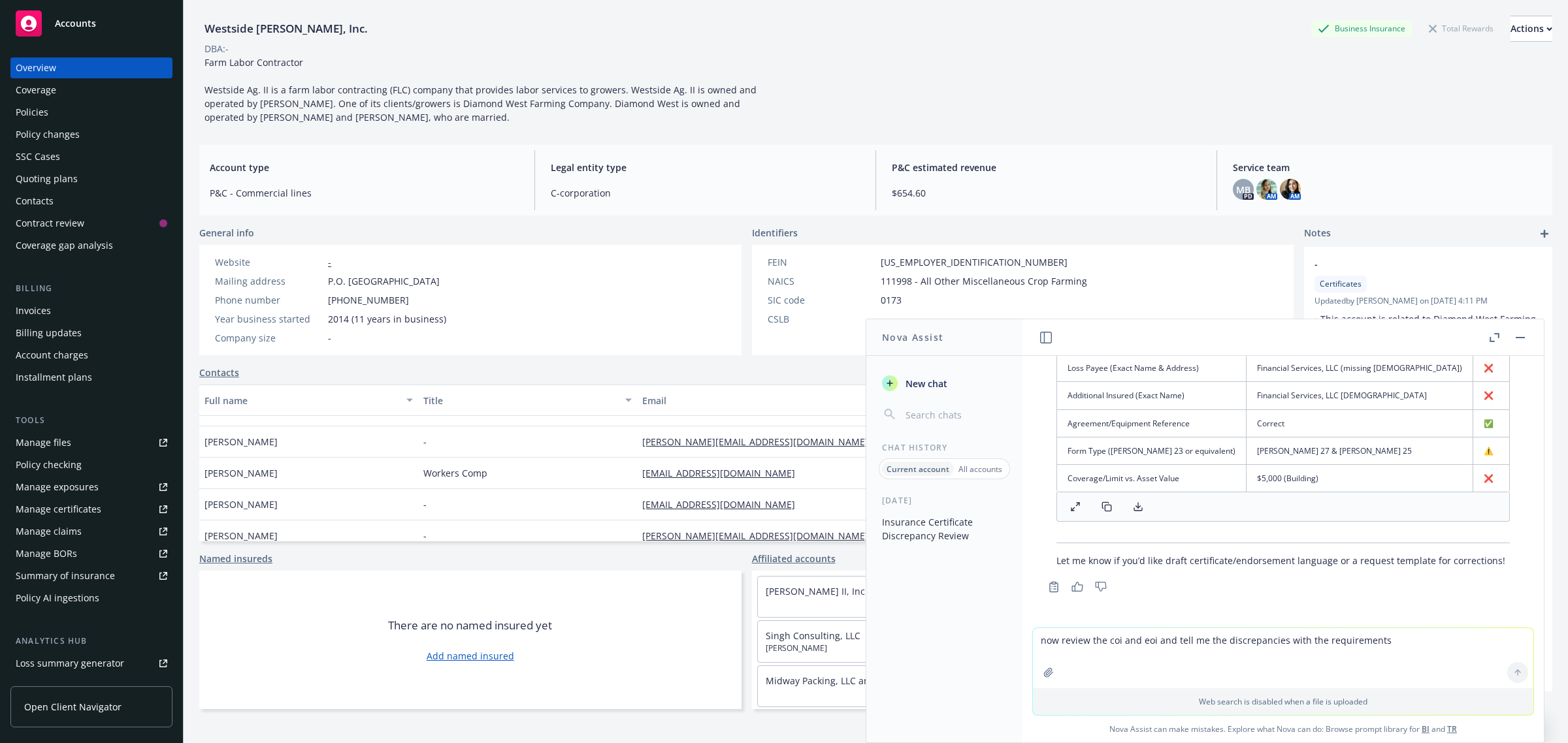
scroll to position [31, 0]
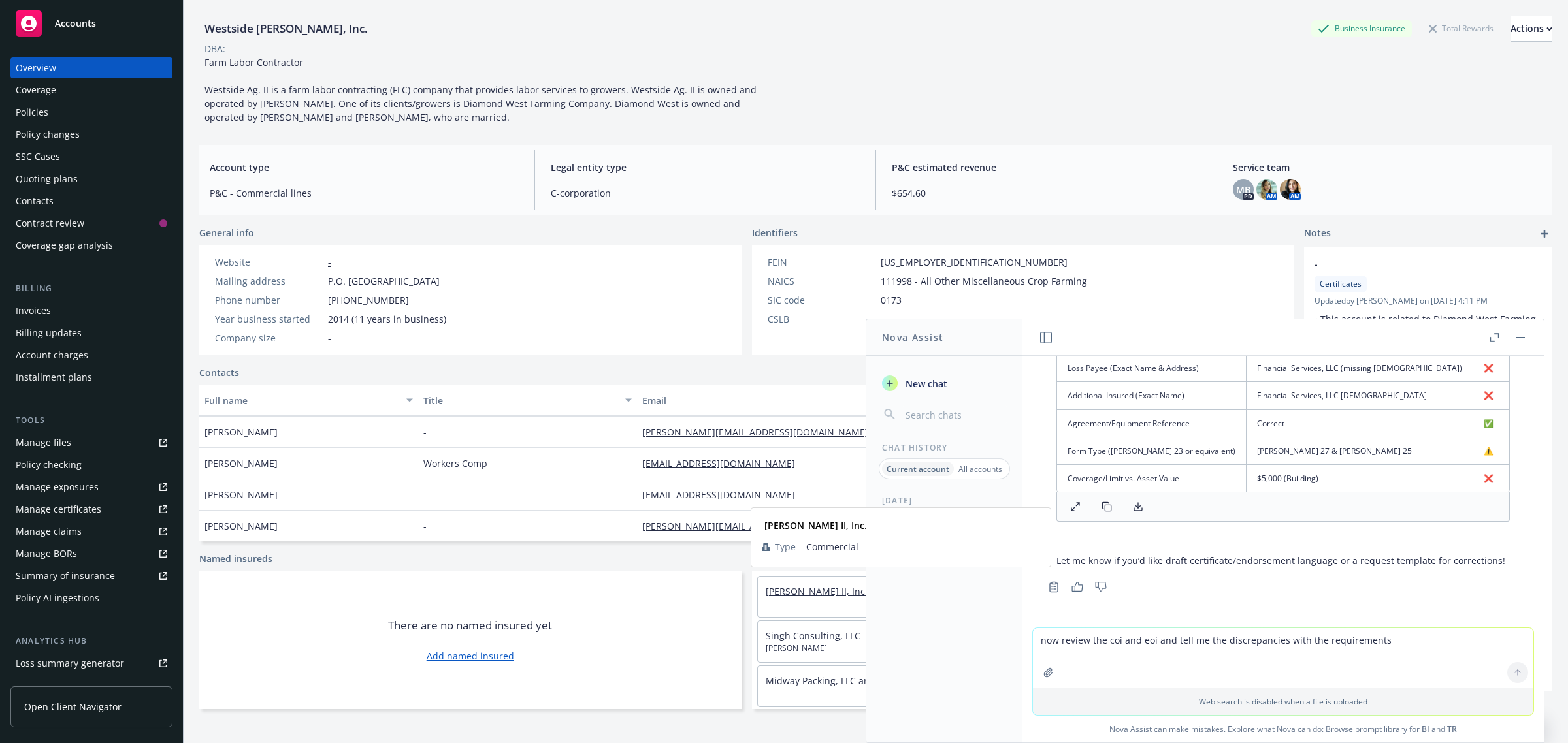
click at [790, 585] on link "[PERSON_NAME] II, Inc." at bounding box center [817, 591] width 102 height 12
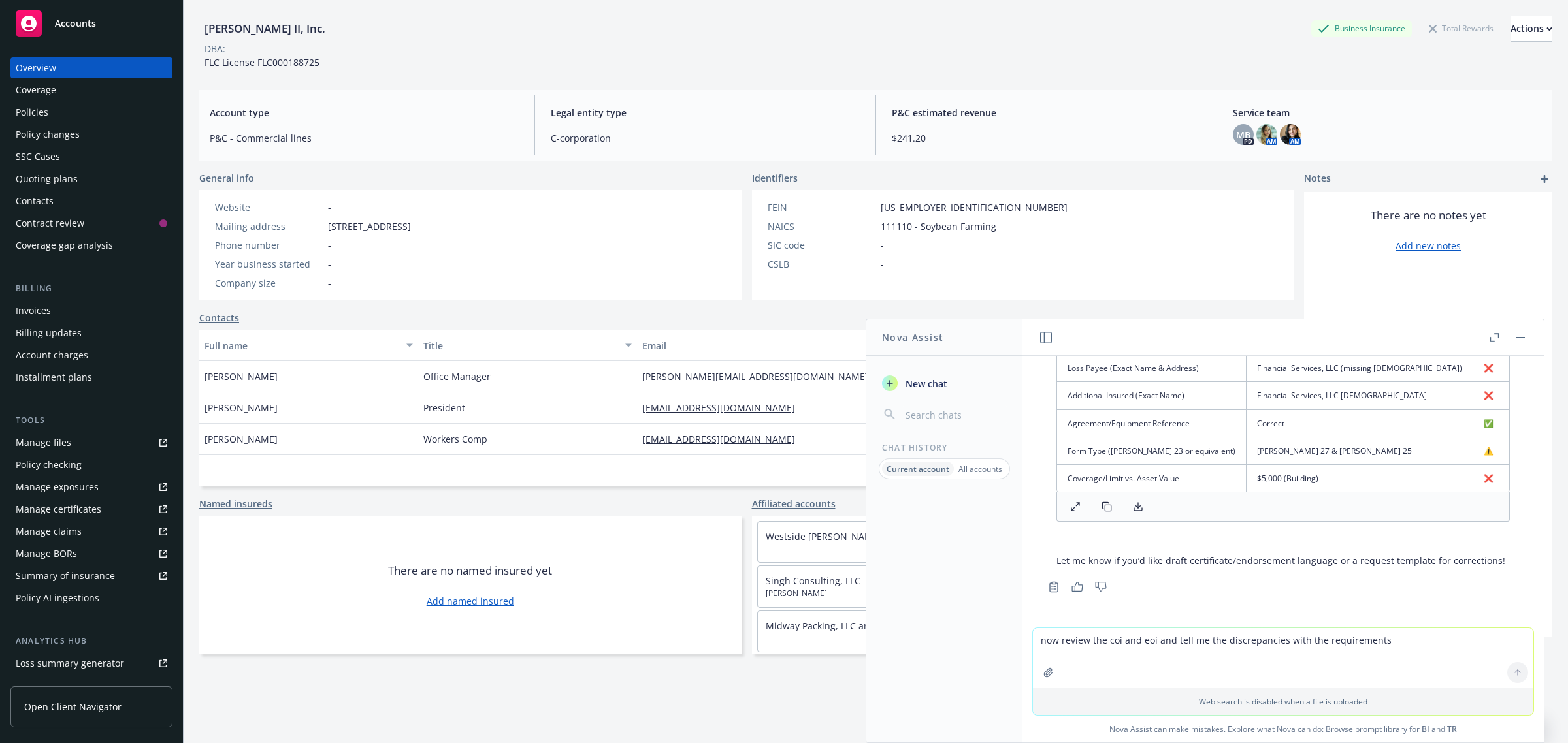
click at [40, 119] on div "Policies" at bounding box center [32, 113] width 32 height 21
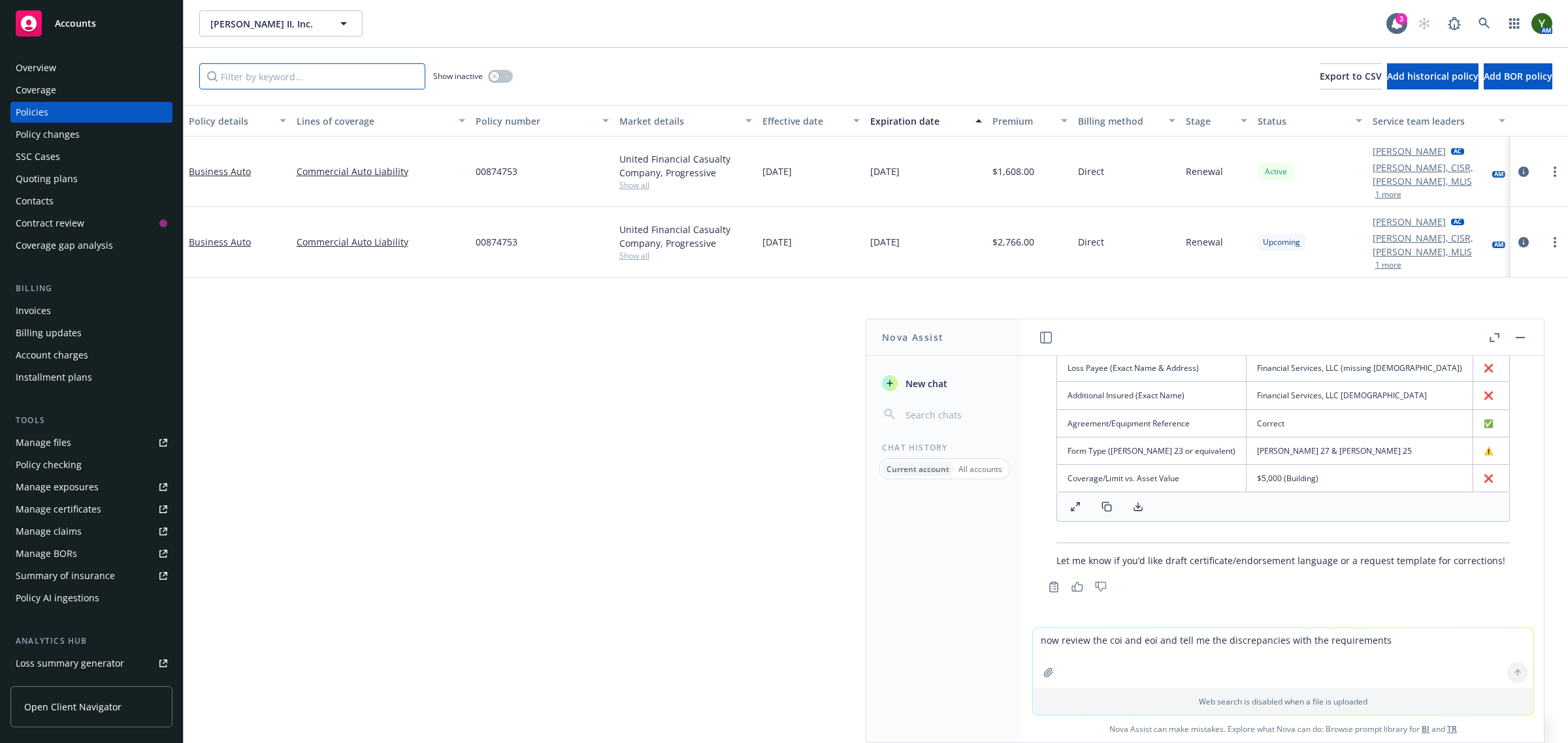
click at [299, 70] on input "Filter by keyword..." at bounding box center [312, 76] width 226 height 26
click at [1478, 19] on link at bounding box center [1484, 24] width 26 height 26
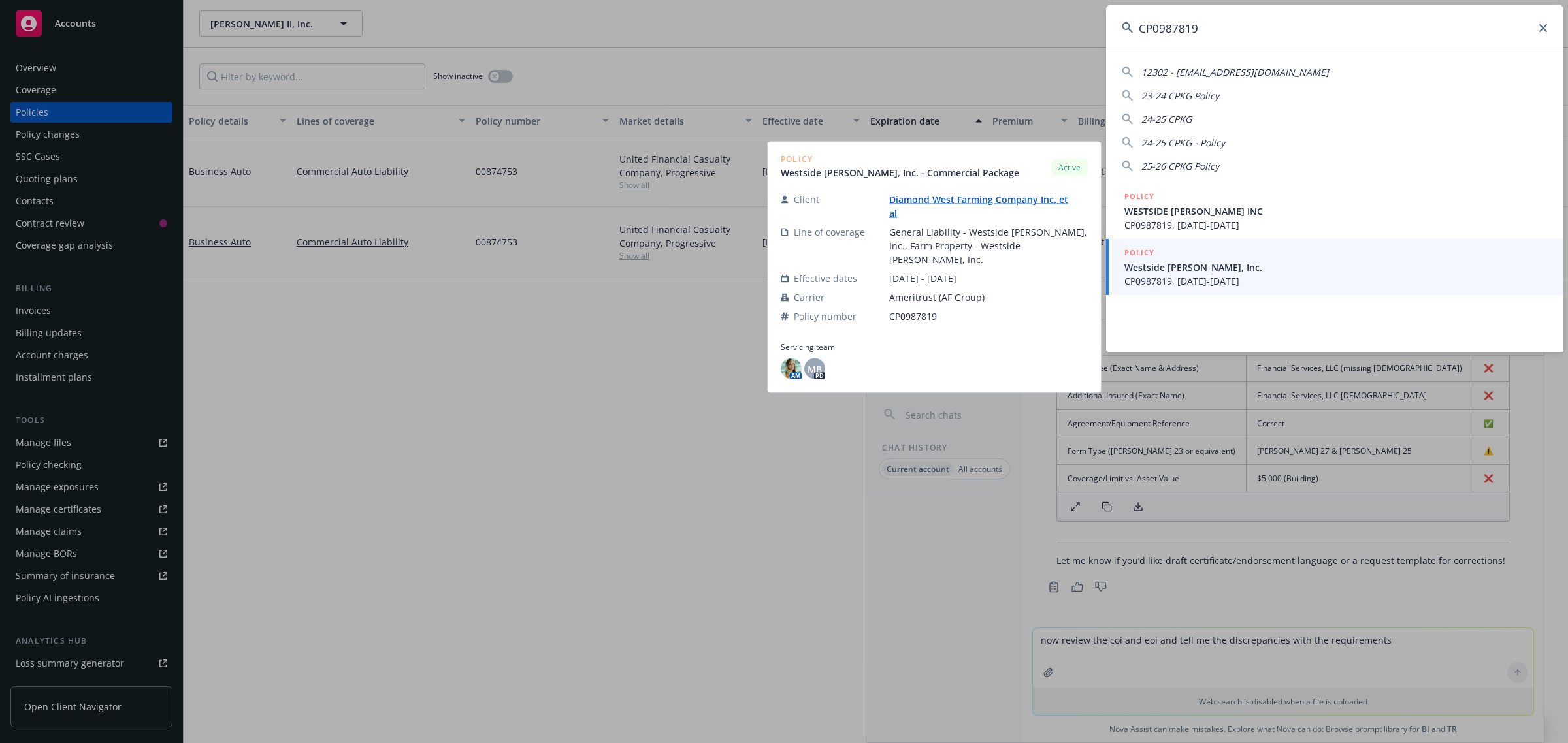
type input "CP0987819"
click at [1190, 275] on span "CP0987819, [DATE]-[DATE]" at bounding box center [1337, 281] width 424 height 14
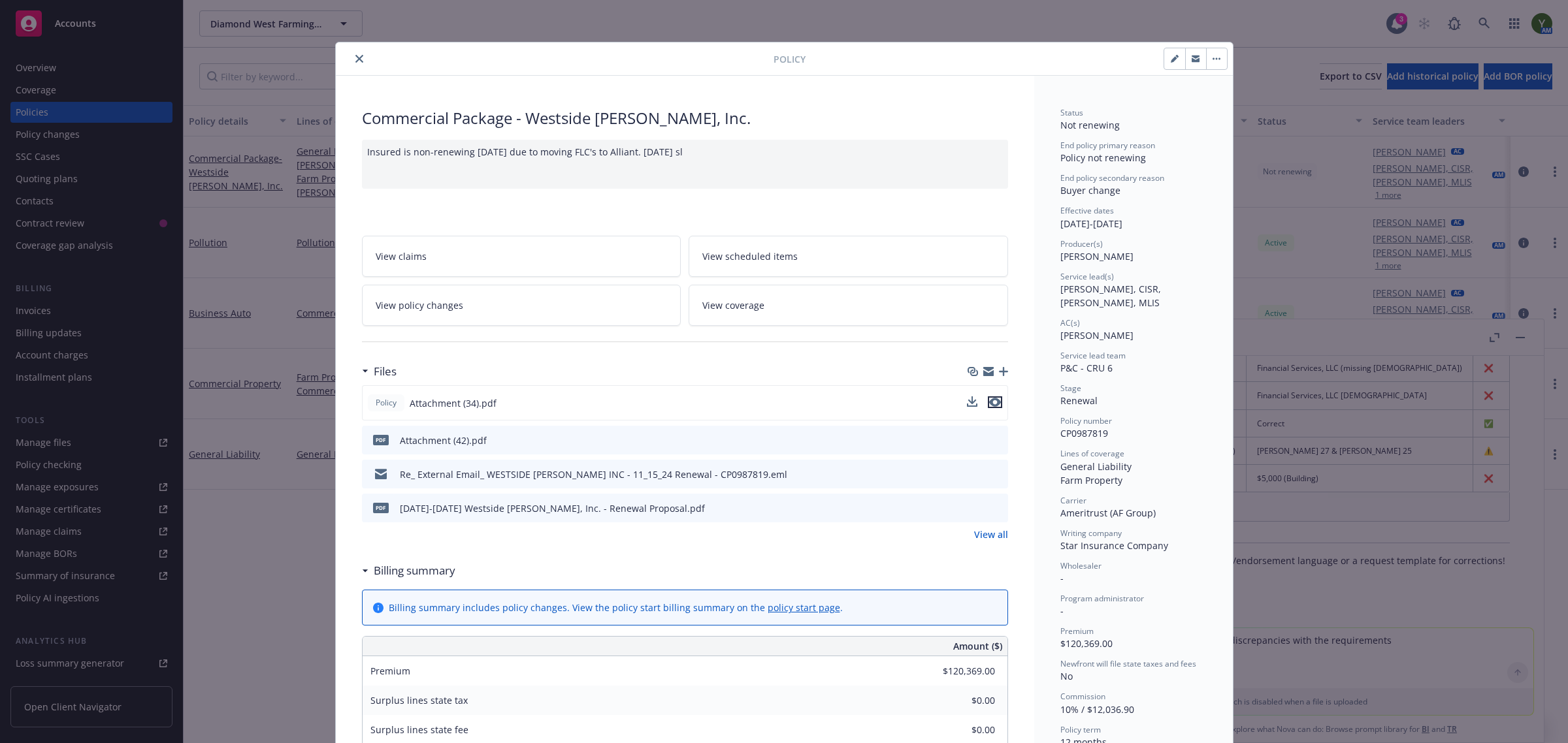
click at [989, 404] on icon "preview file" at bounding box center [995, 402] width 11 height 9
drag, startPoint x: 354, startPoint y: 59, endPoint x: 387, endPoint y: 80, distance: 39.1
click at [355, 59] on icon "close" at bounding box center [360, 59] width 8 height 8
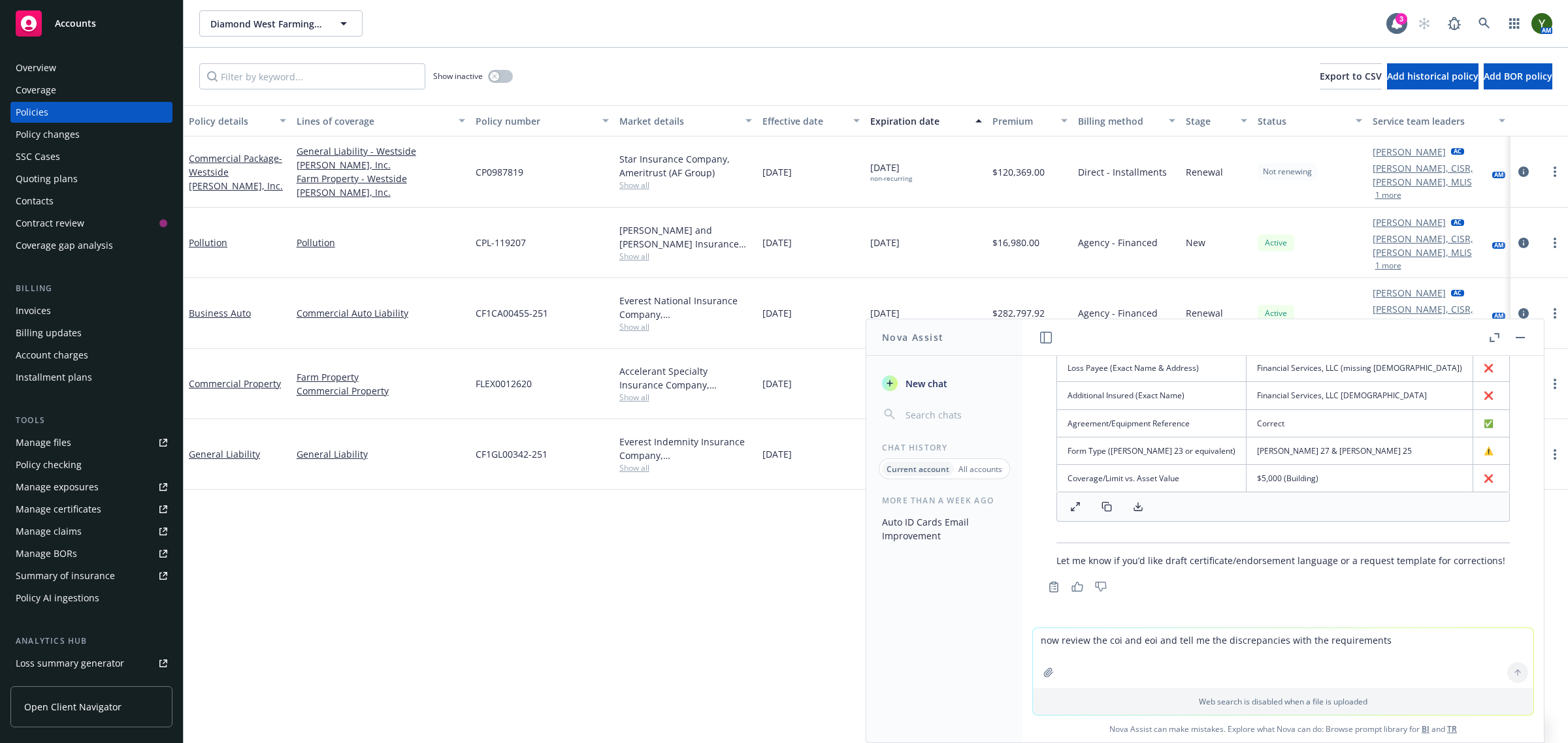
click at [1154, 642] on textarea "now review the coi and eoi and tell me the discrepancies with the requirements" at bounding box center [1283, 659] width 501 height 60
paste textarea "Lorem ips Dolo, S amet c adipi elit se doe tempori utlaboreetd ma aliquaeni adm…"
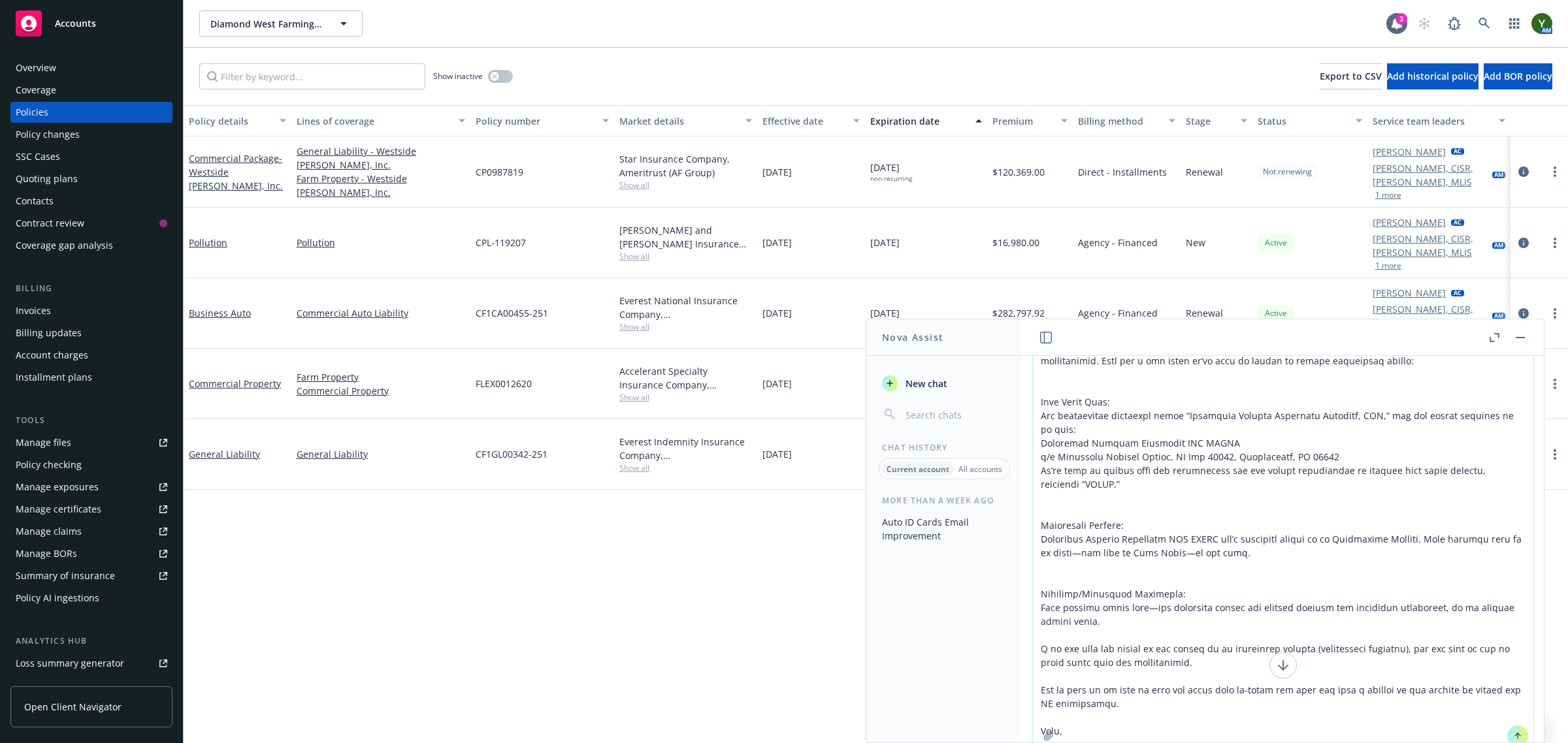
scroll to position [126, 0]
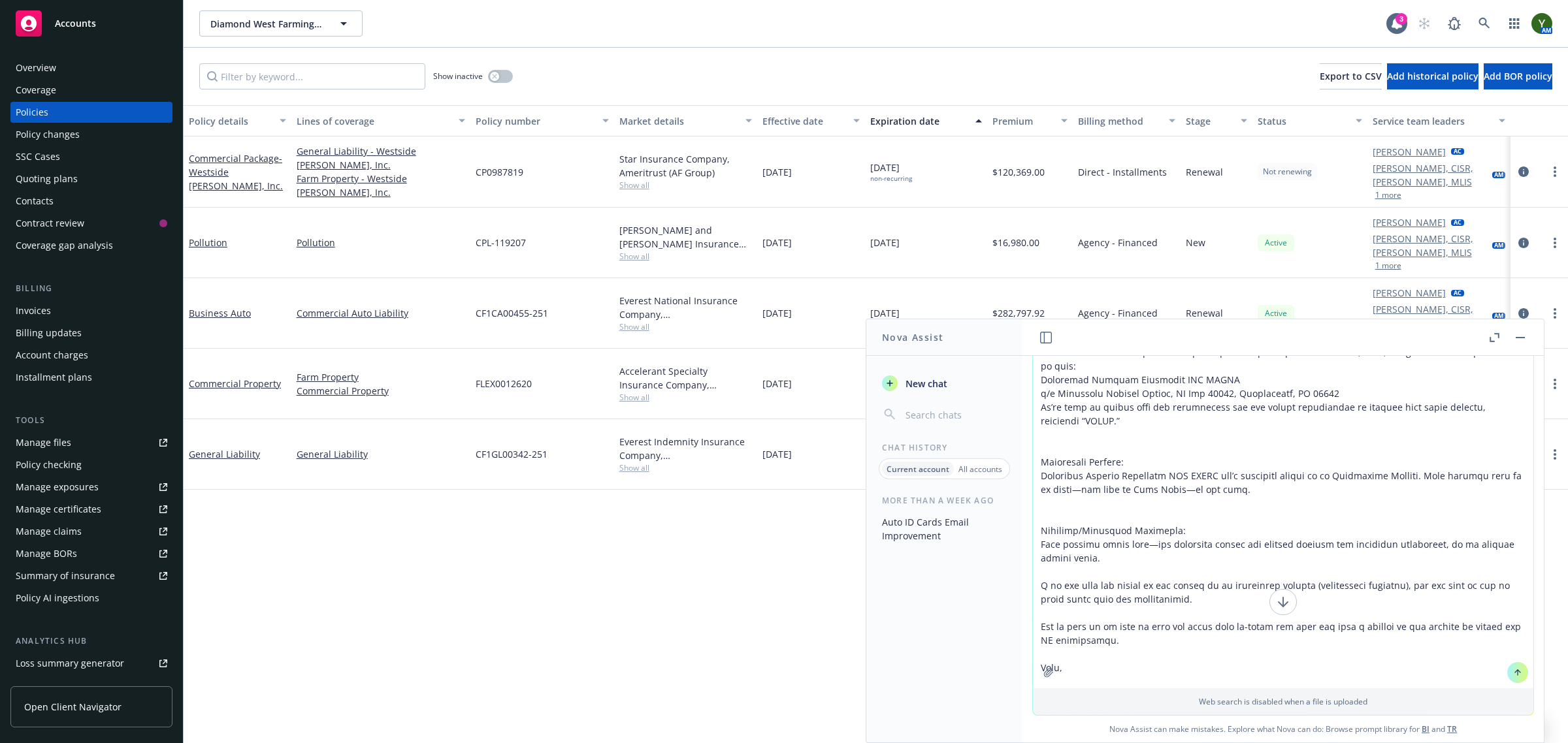
type textarea "lo, ipsu dolors ame consectet adipi elit sed doeiusm te inc utlaboreetdo mag al…"
click at [1044, 668] on icon "button" at bounding box center [1049, 672] width 11 height 11
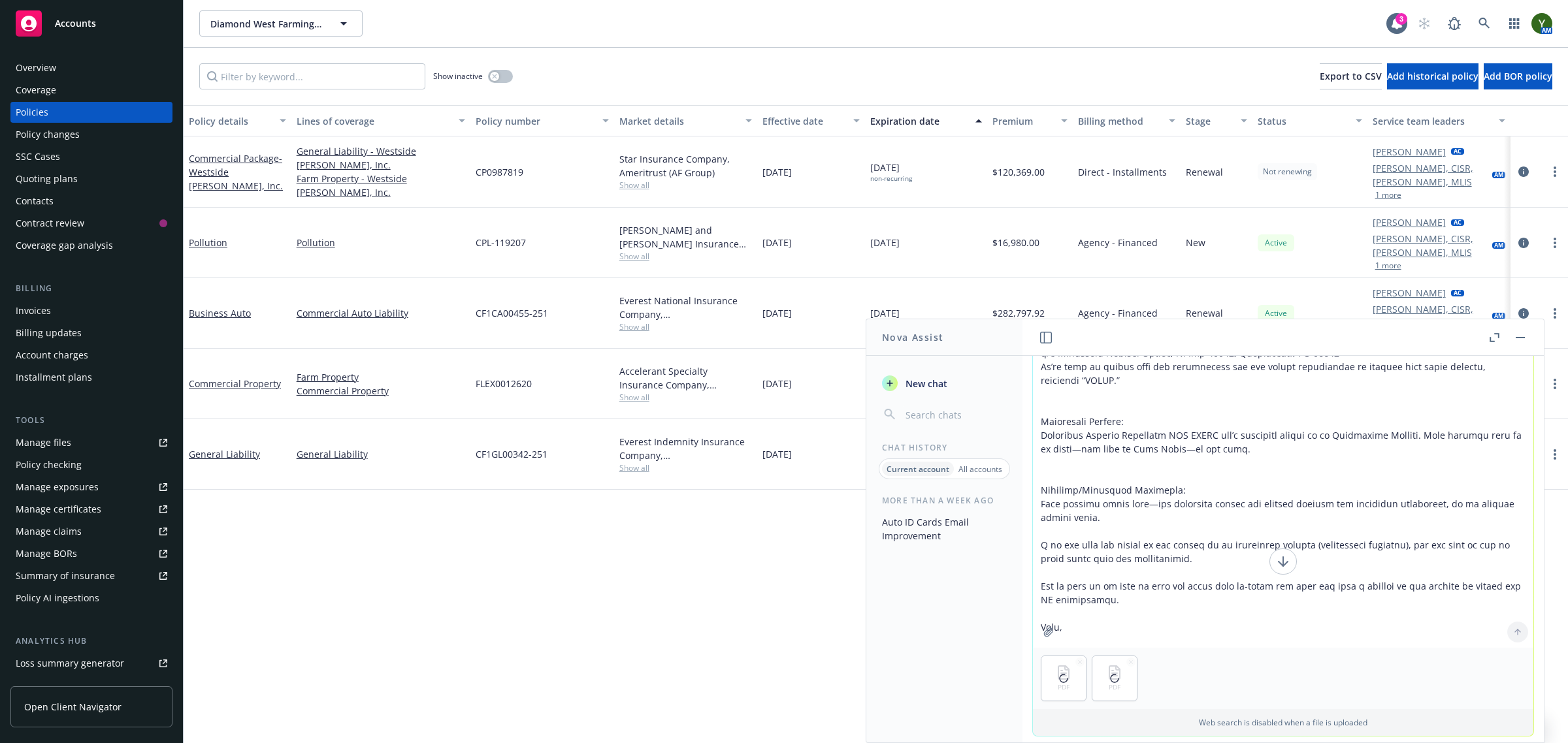
scroll to position [187, 0]
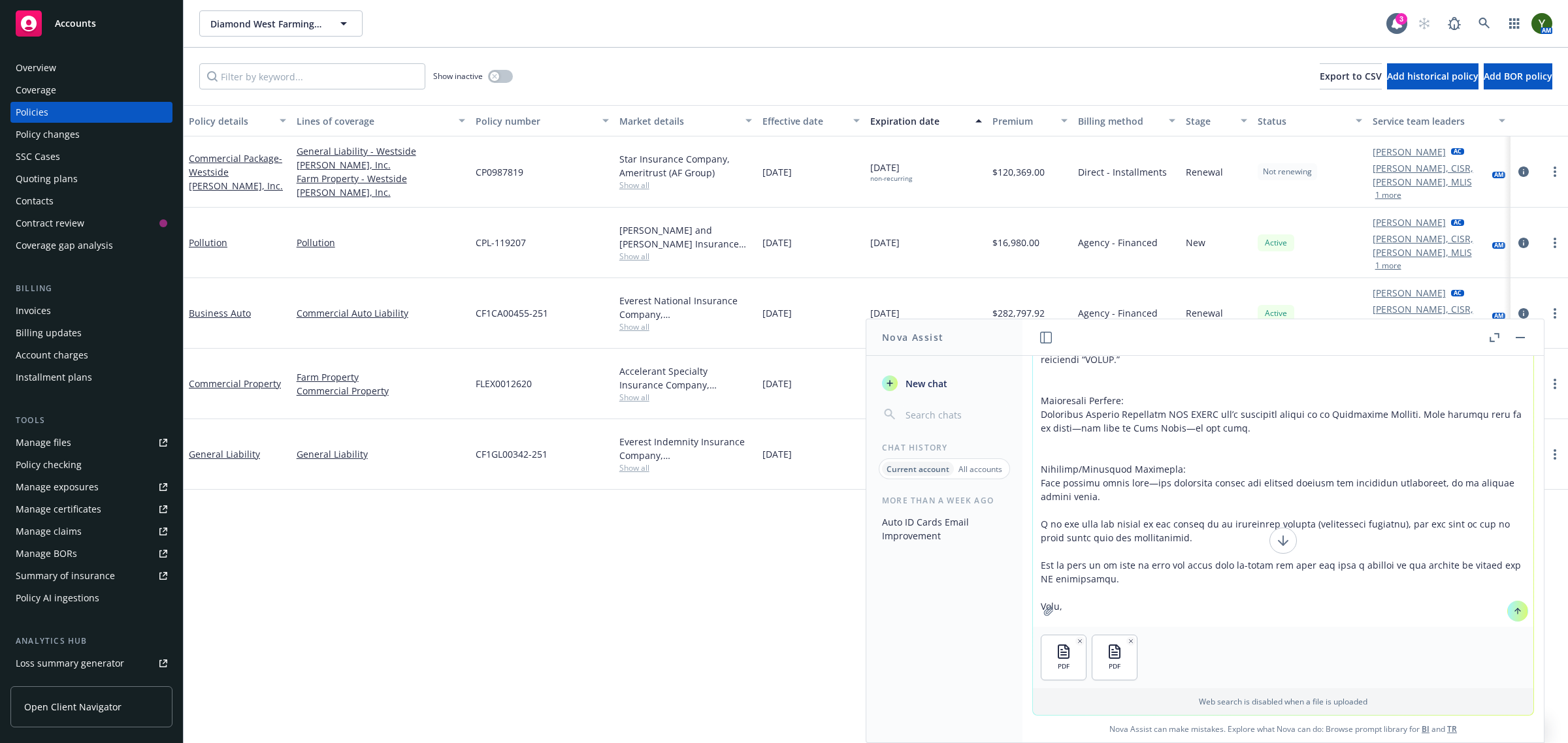
click at [1518, 612] on icon at bounding box center [1518, 611] width 0 height 5
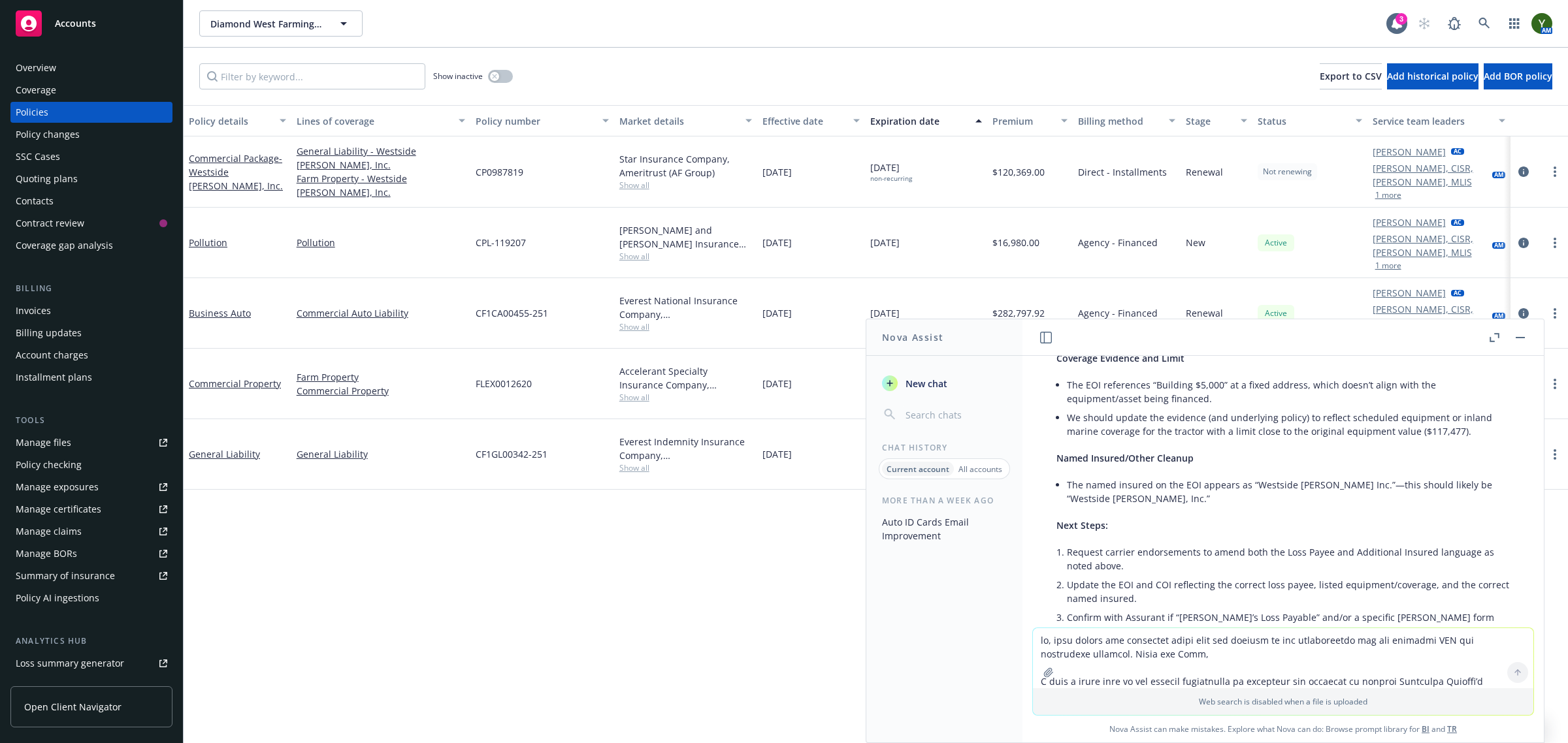
scroll to position [7810, 0]
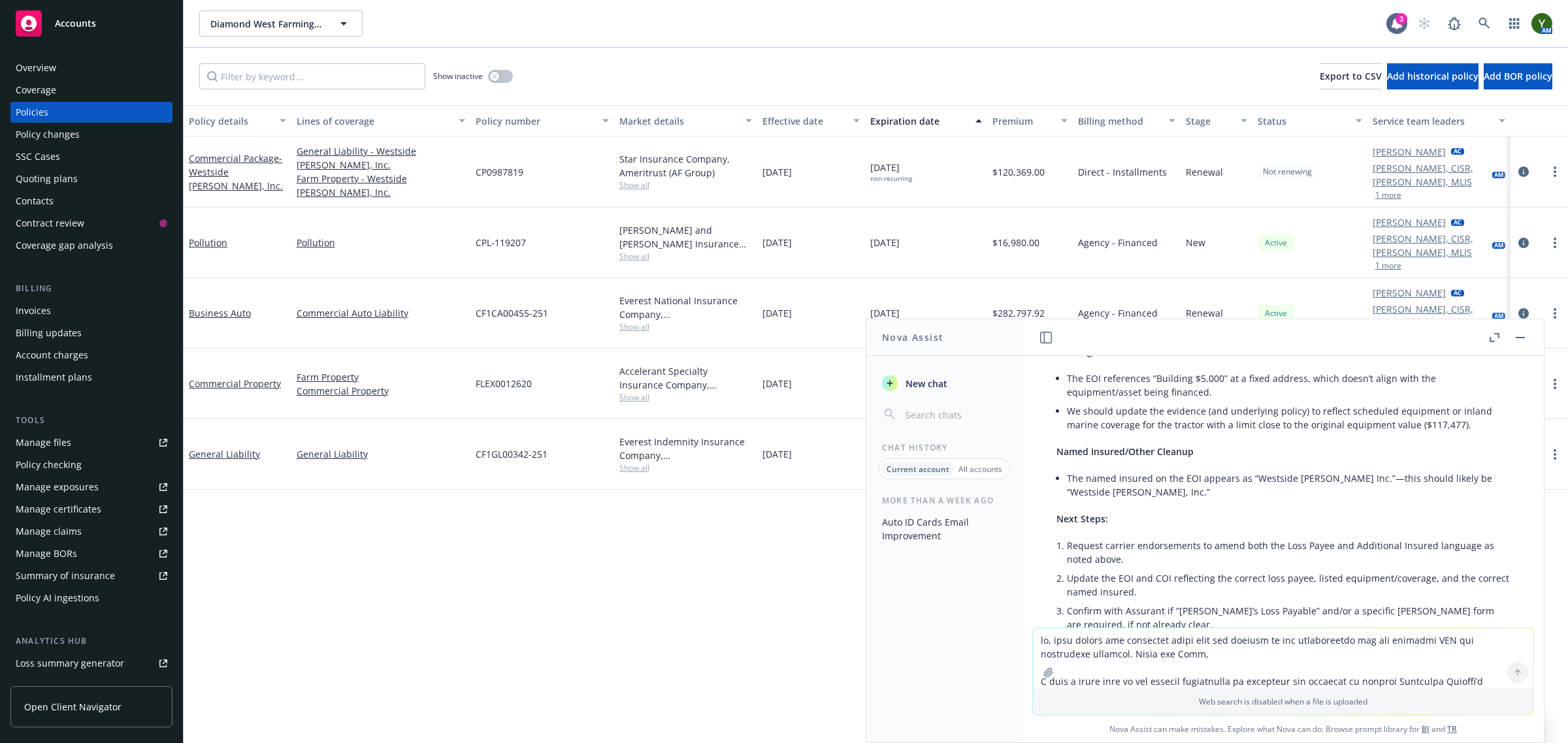
click at [1170, 655] on textarea at bounding box center [1283, 659] width 501 height 60
